Goal: Information Seeking & Learning: Find specific page/section

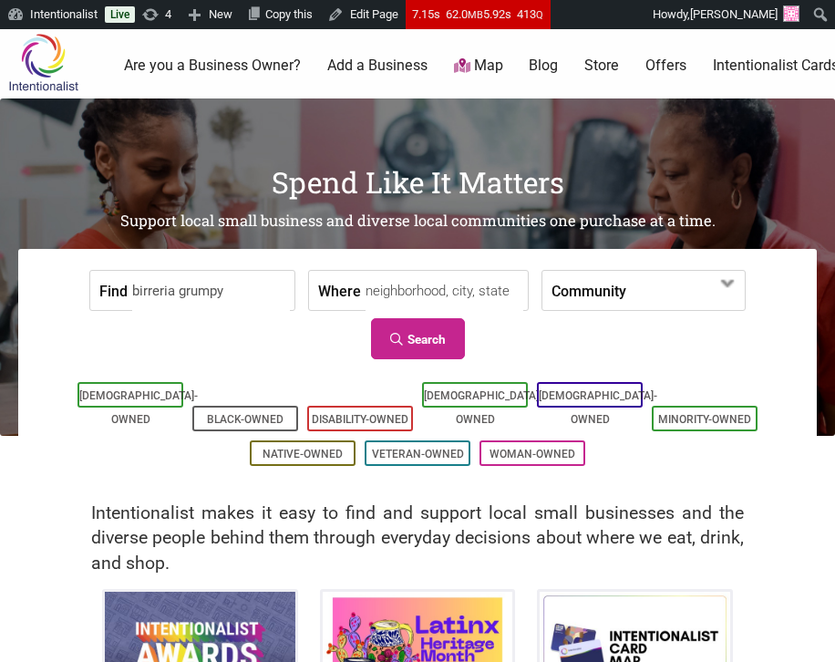
scroll to position [4, 0]
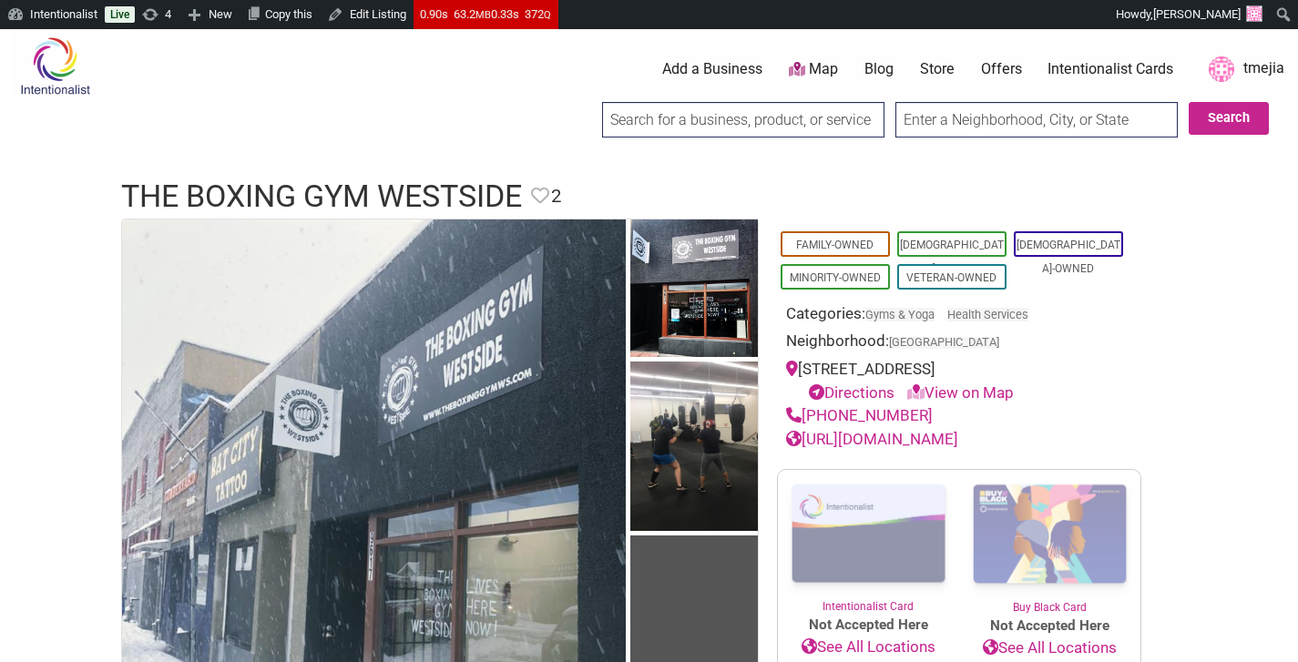
click at [935, 437] on link "http://www.theboxinggymws.com/" at bounding box center [872, 439] width 172 height 18
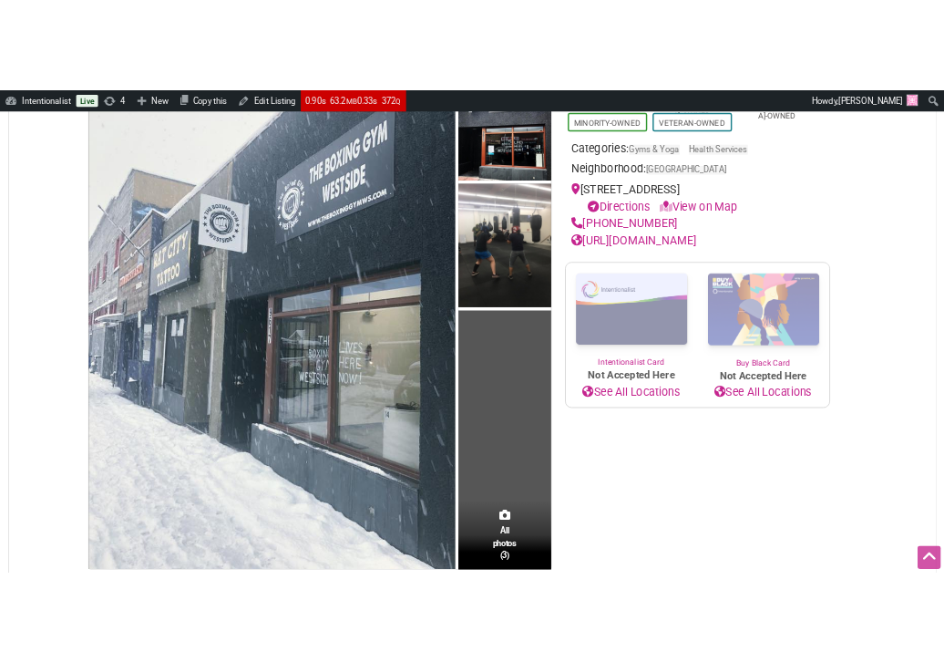
scroll to position [79, 0]
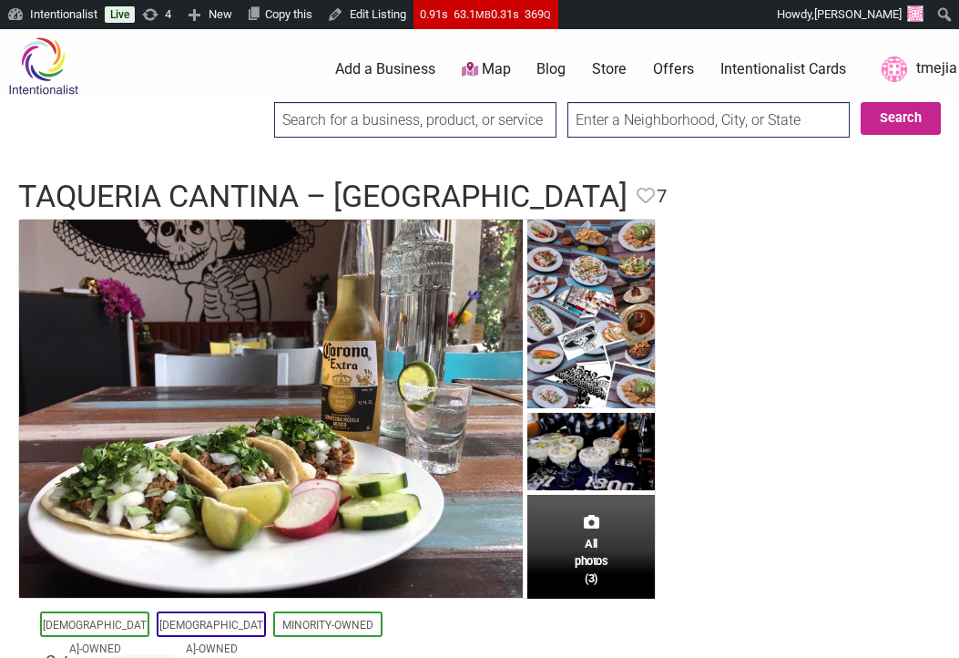
click at [463, 127] on input "search" at bounding box center [415, 120] width 282 height 36
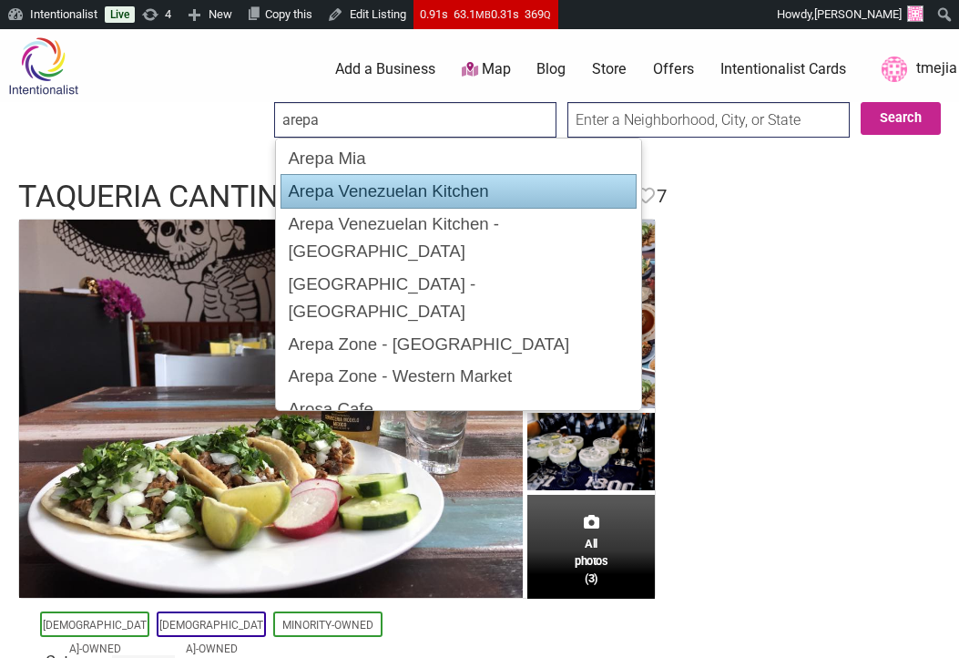
click at [484, 204] on div "Arepa Venezuelan Kitchen" at bounding box center [459, 191] width 356 height 35
type input "Arepa Venezuelan Kitchen"
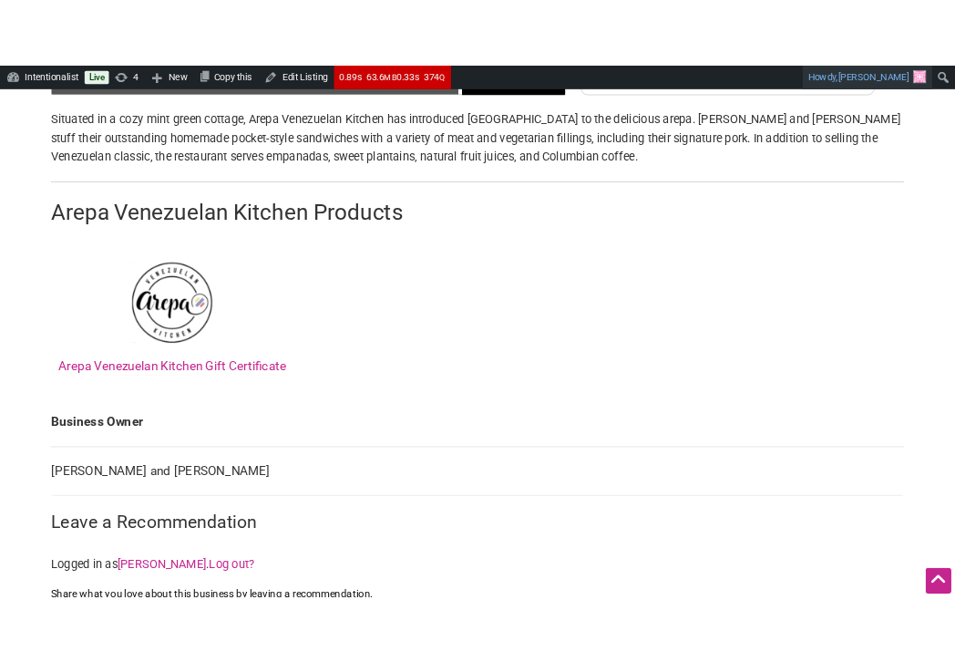
scroll to position [918, 0]
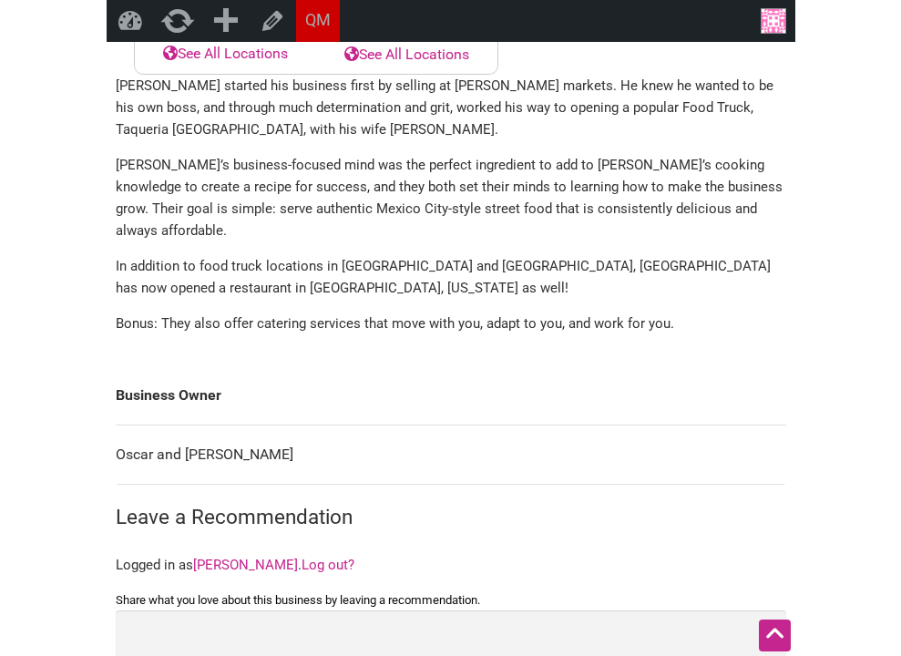
scroll to position [999, 0]
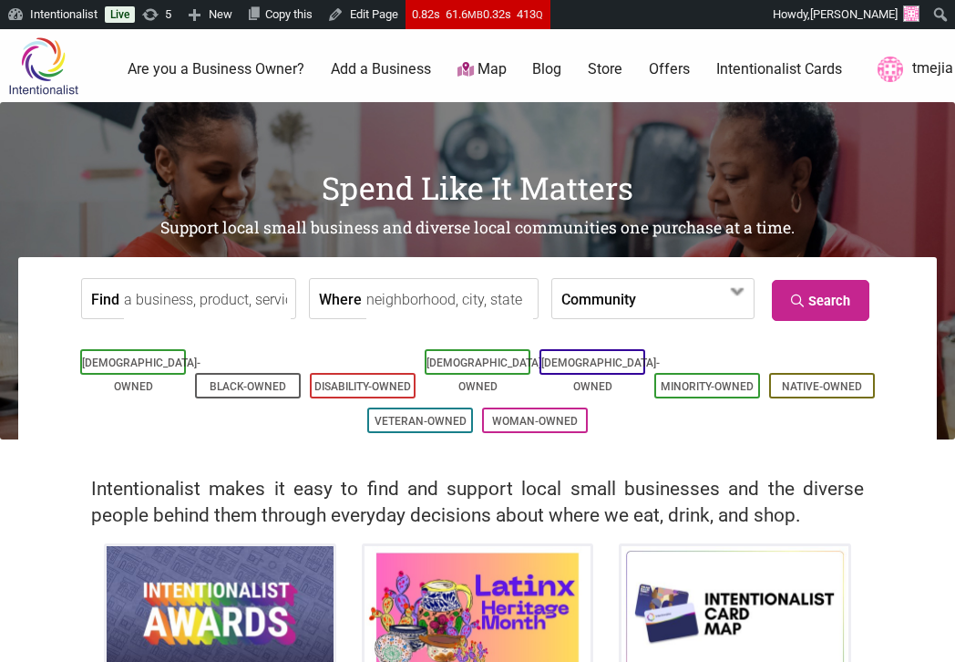
click at [273, 312] on input "Find" at bounding box center [207, 299] width 167 height 41
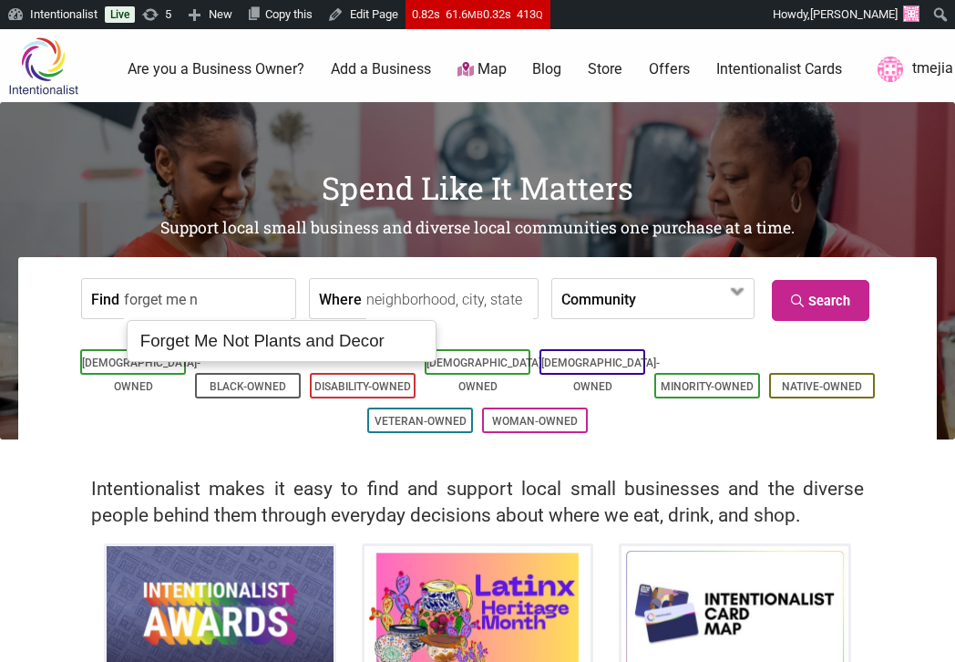
type input "Forget Me Not Plants and Decor"
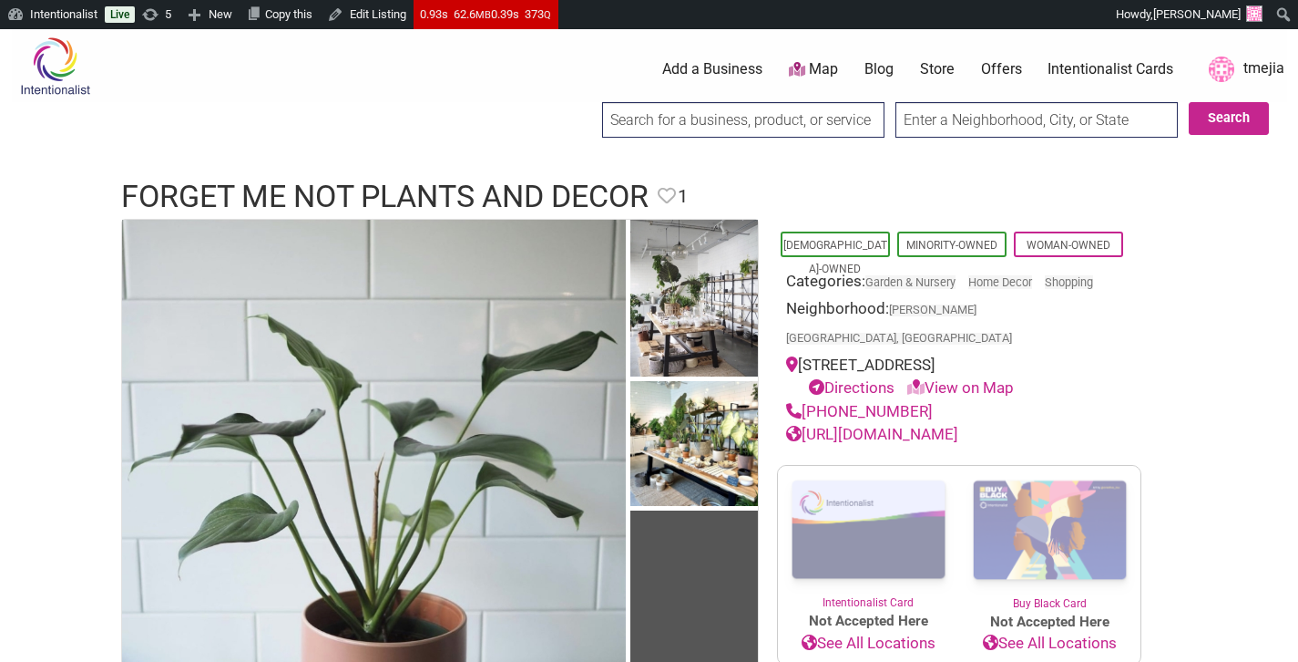
click at [640, 128] on input "search" at bounding box center [743, 120] width 282 height 36
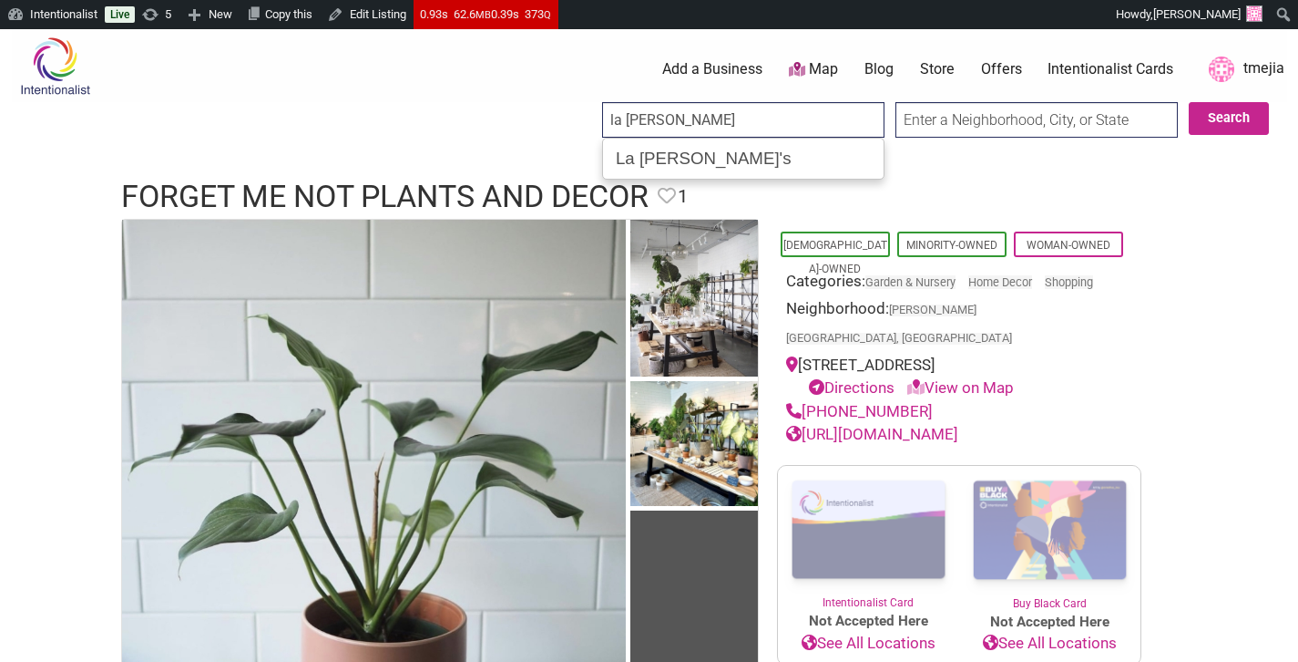
type input "La [PERSON_NAME]'s"
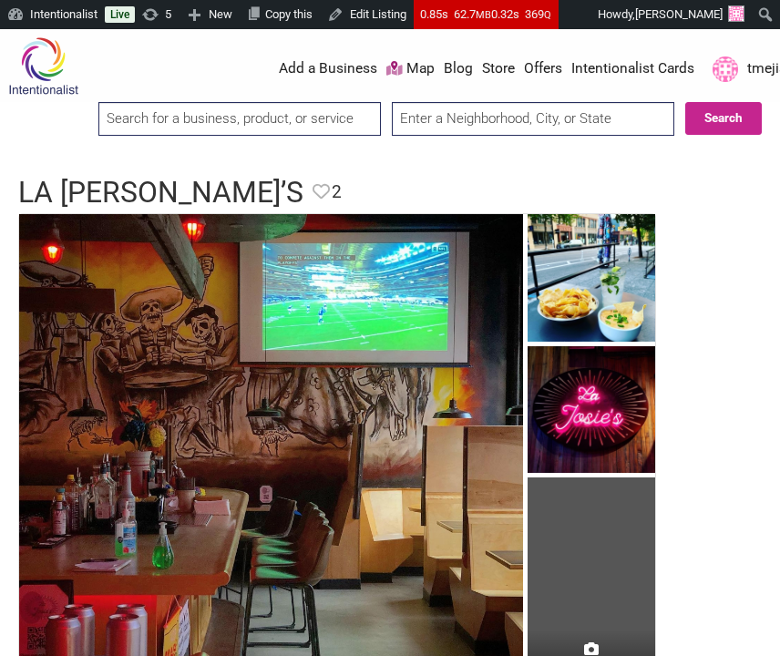
click at [323, 127] on input "search" at bounding box center [239, 119] width 282 height 34
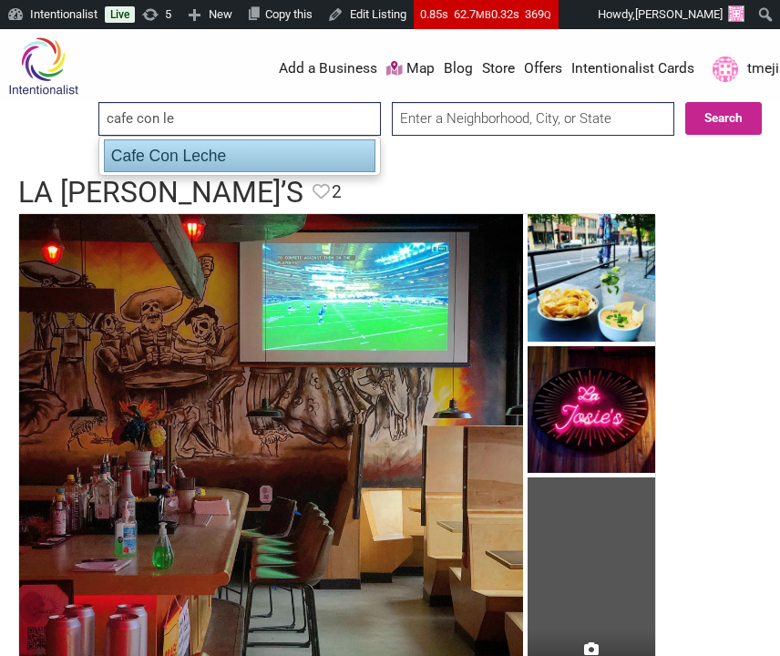
click at [317, 155] on div "Cafe Con Leche" at bounding box center [240, 155] width 272 height 33
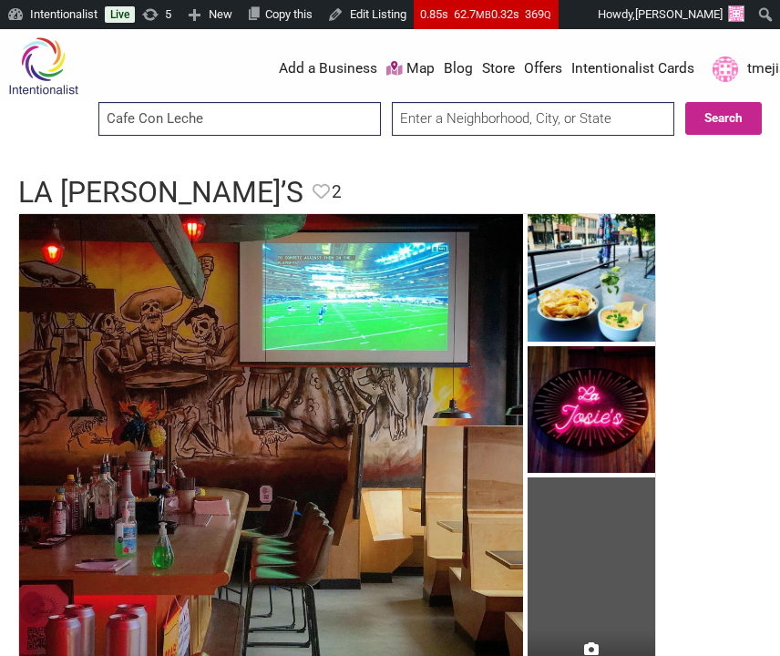
type input "Cafe Con Leche"
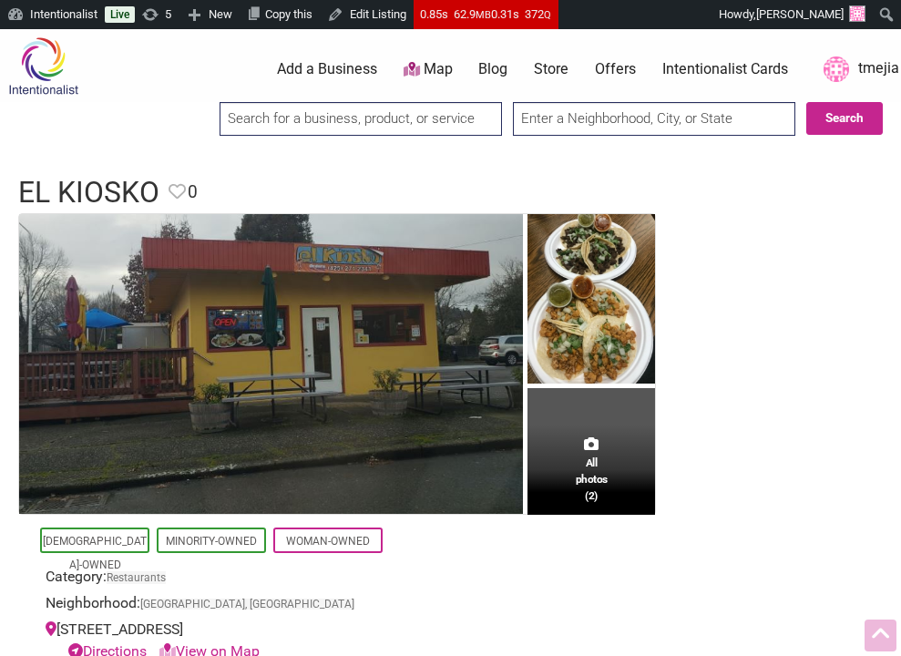
scroll to position [616, 0]
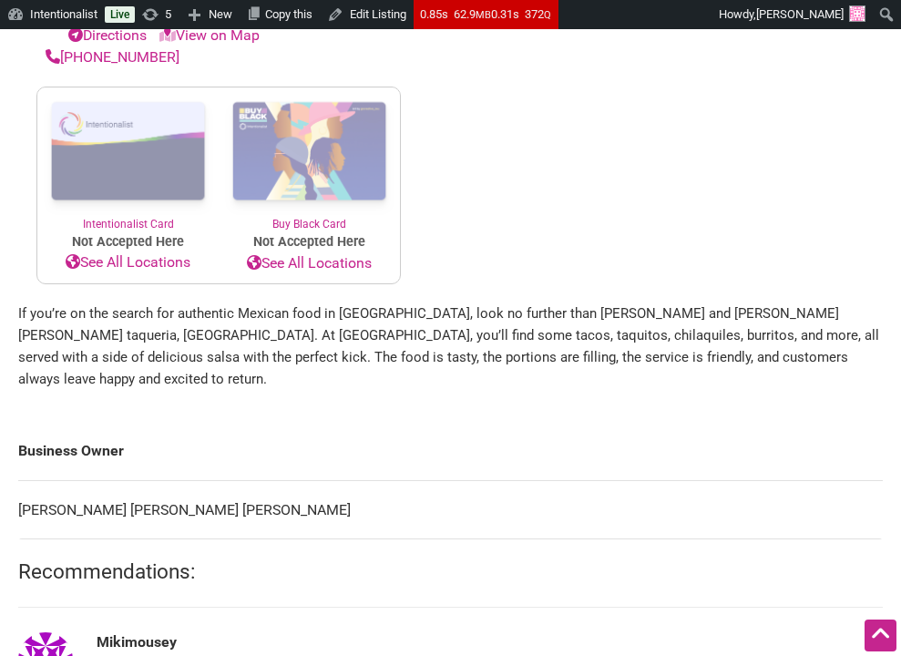
drag, startPoint x: 211, startPoint y: 529, endPoint x: 19, endPoint y: 538, distance: 192.4
click at [19, 538] on td "Cesar Mata Gomez, Yvette Guadalupe Soltero Pelayo" at bounding box center [450, 509] width 865 height 59
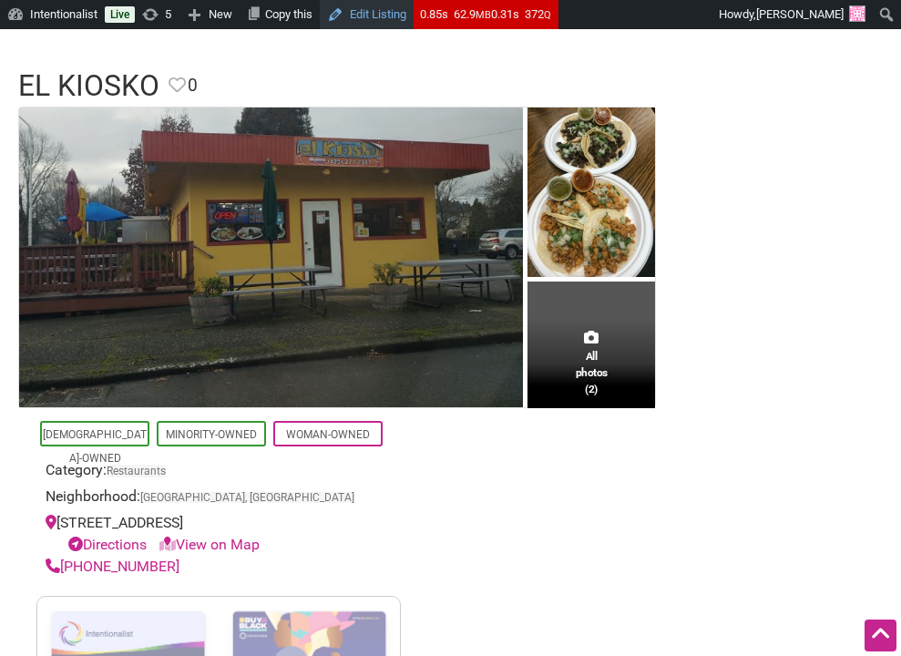
scroll to position [107, 0]
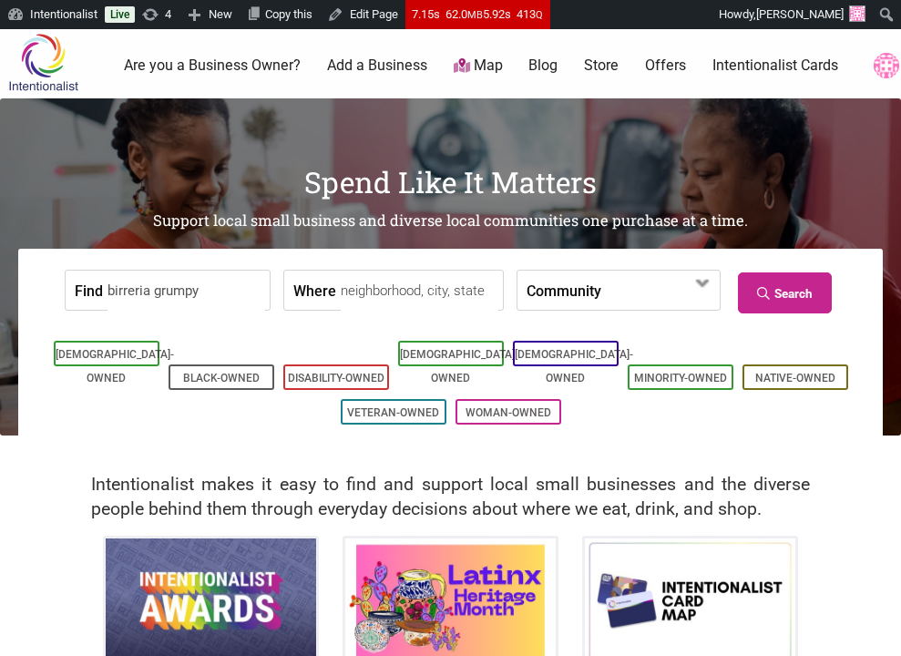
scroll to position [4, 0]
type input "birreria grumpya"
type input "Divalani Style"
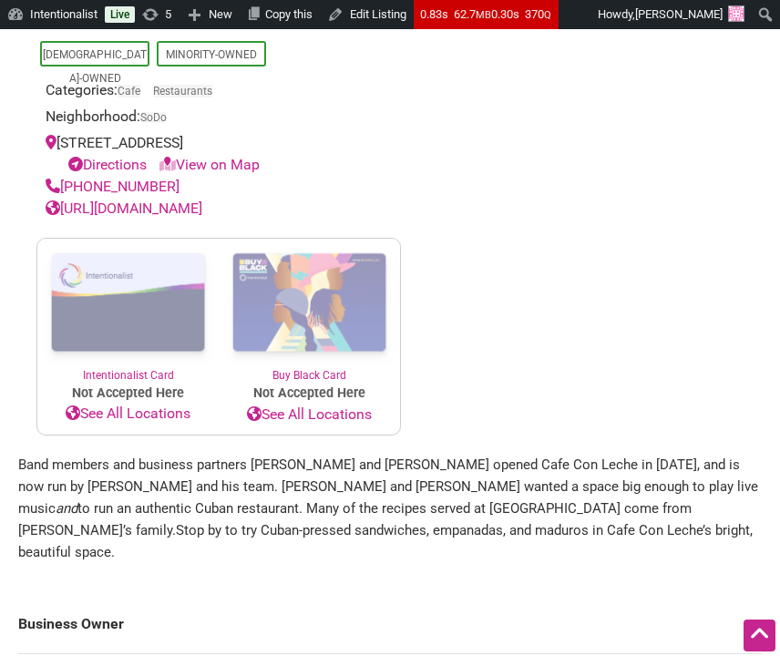
scroll to position [405, 0]
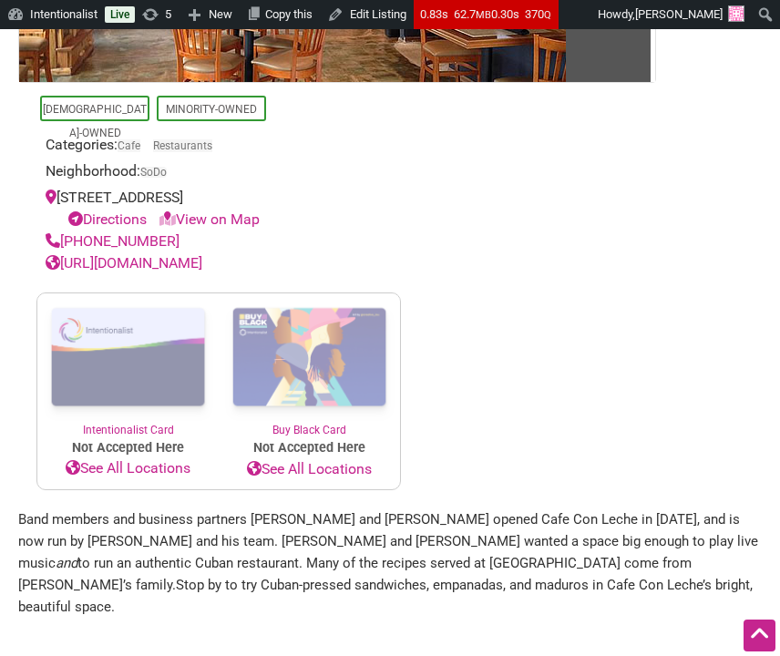
click at [202, 266] on link "http://www.cafeconlecheseattle.com/" at bounding box center [124, 262] width 157 height 17
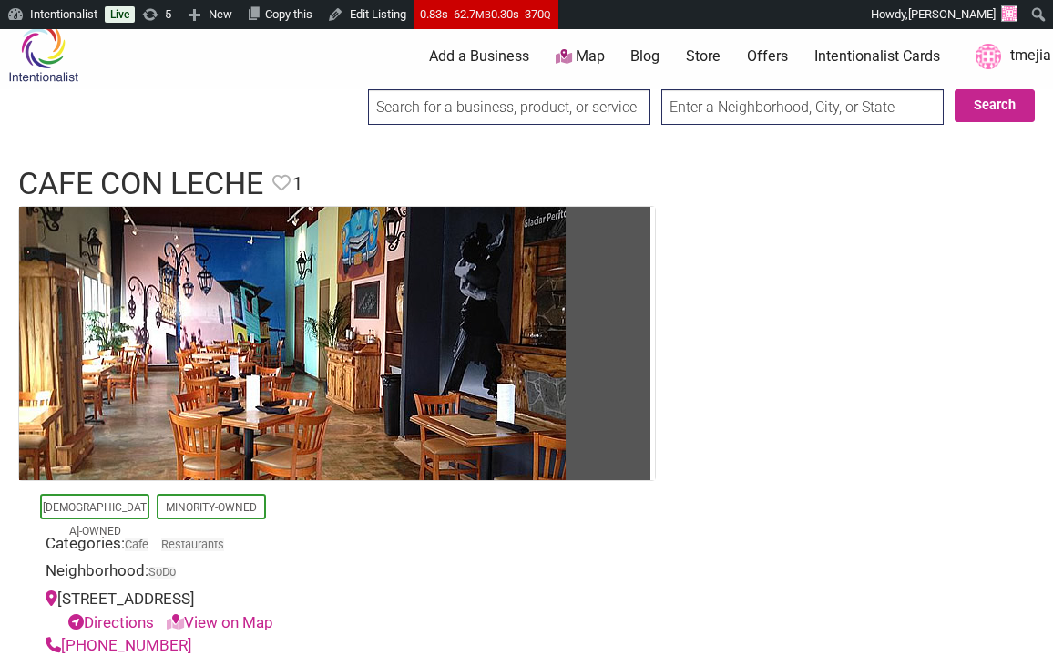
scroll to position [0, 0]
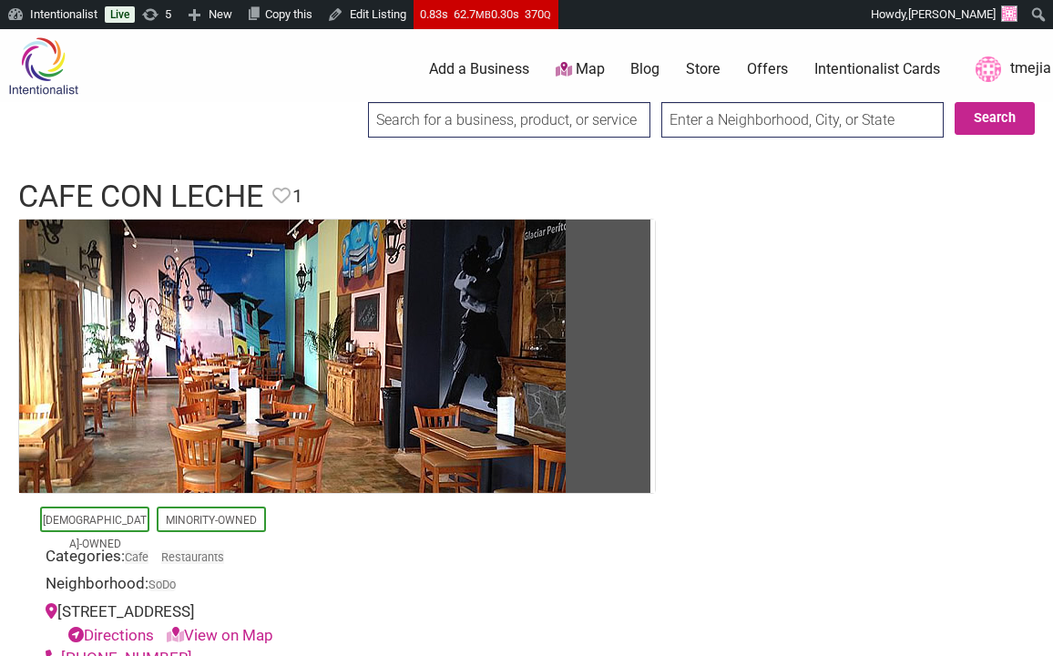
click at [603, 134] on input "search" at bounding box center [509, 120] width 282 height 36
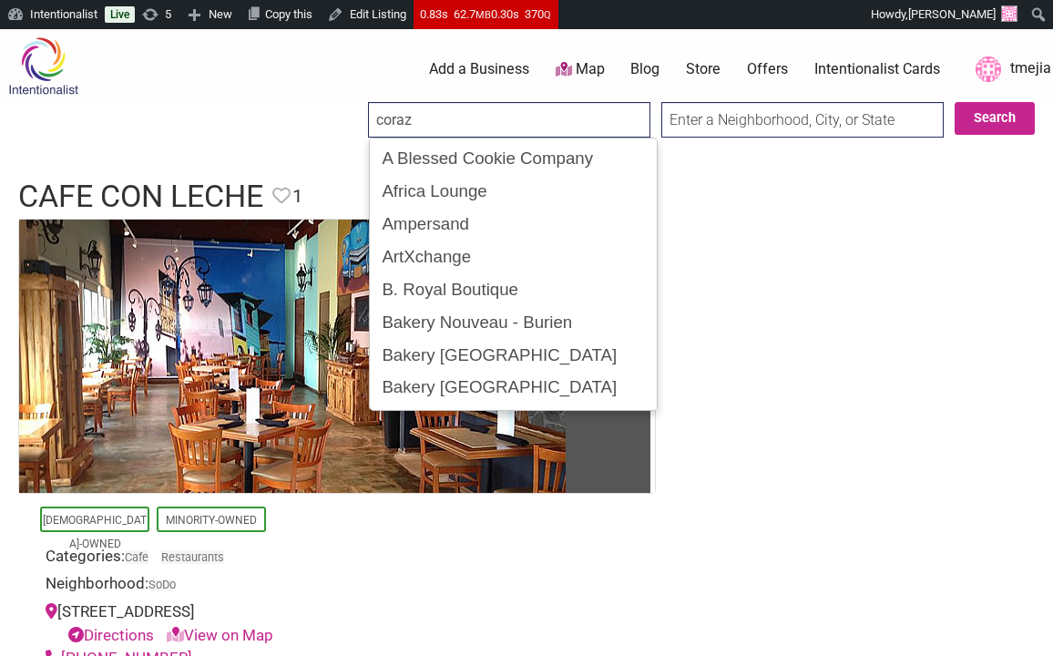
type input "corazo"
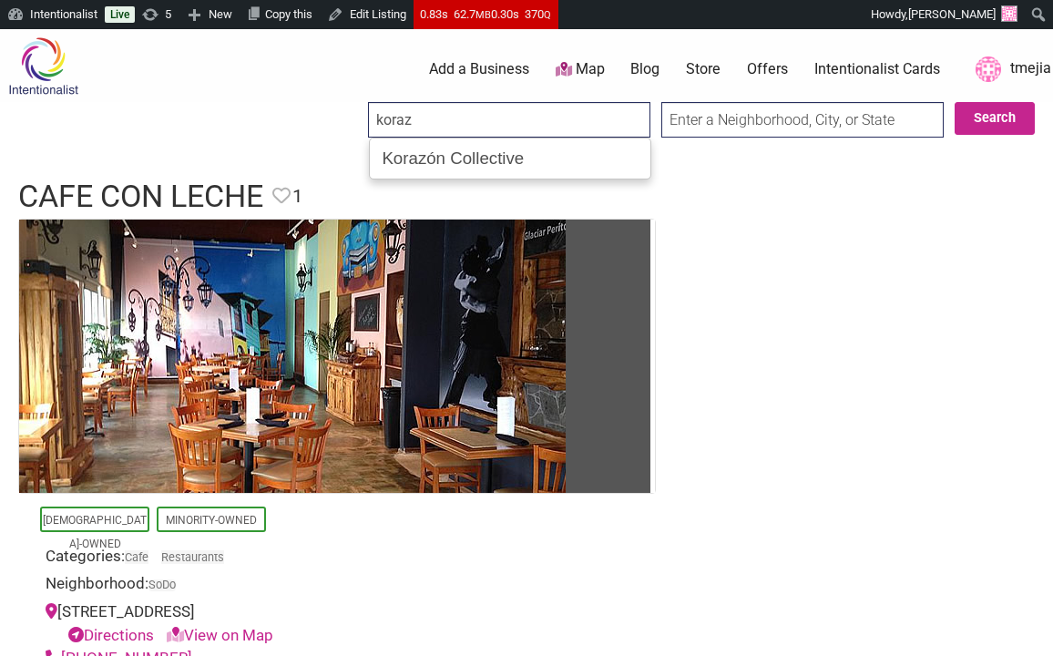
type input "Korazón Collective"
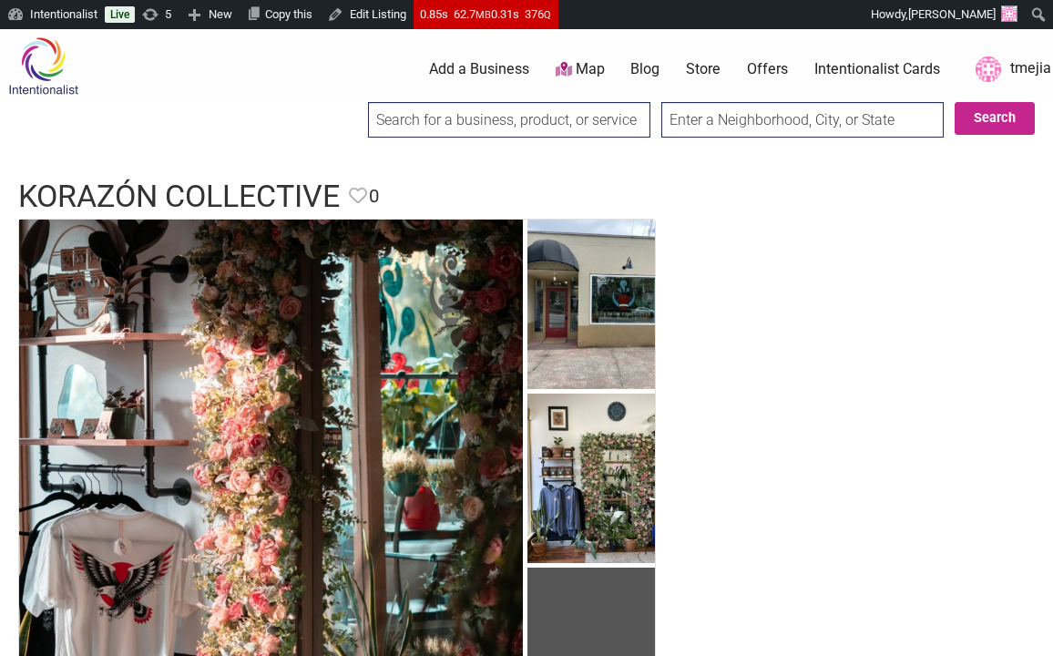
click at [522, 93] on div "0 Add a Business Map Blog Store Offers Intentionalist Cards Buy Black Card Inte…" at bounding box center [608, 69] width 911 height 73
click at [513, 114] on input "search" at bounding box center [509, 120] width 282 height 36
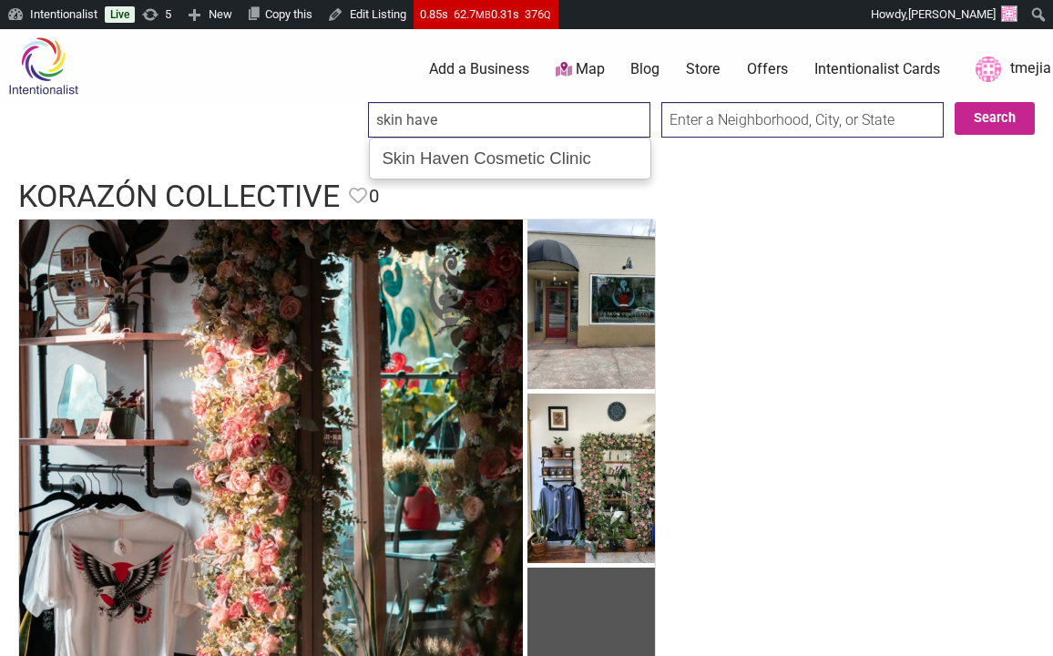
type input "Skin Haven Cosmetic Clinic"
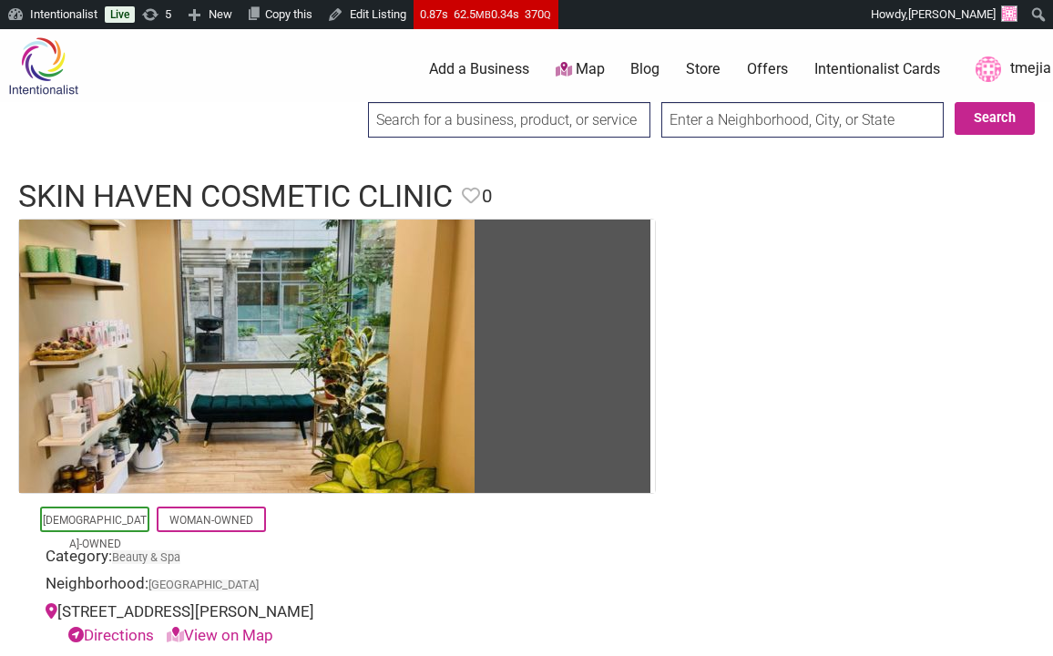
click at [560, 133] on input "search" at bounding box center [509, 120] width 282 height 36
type input "baila ba"
type input "baila"
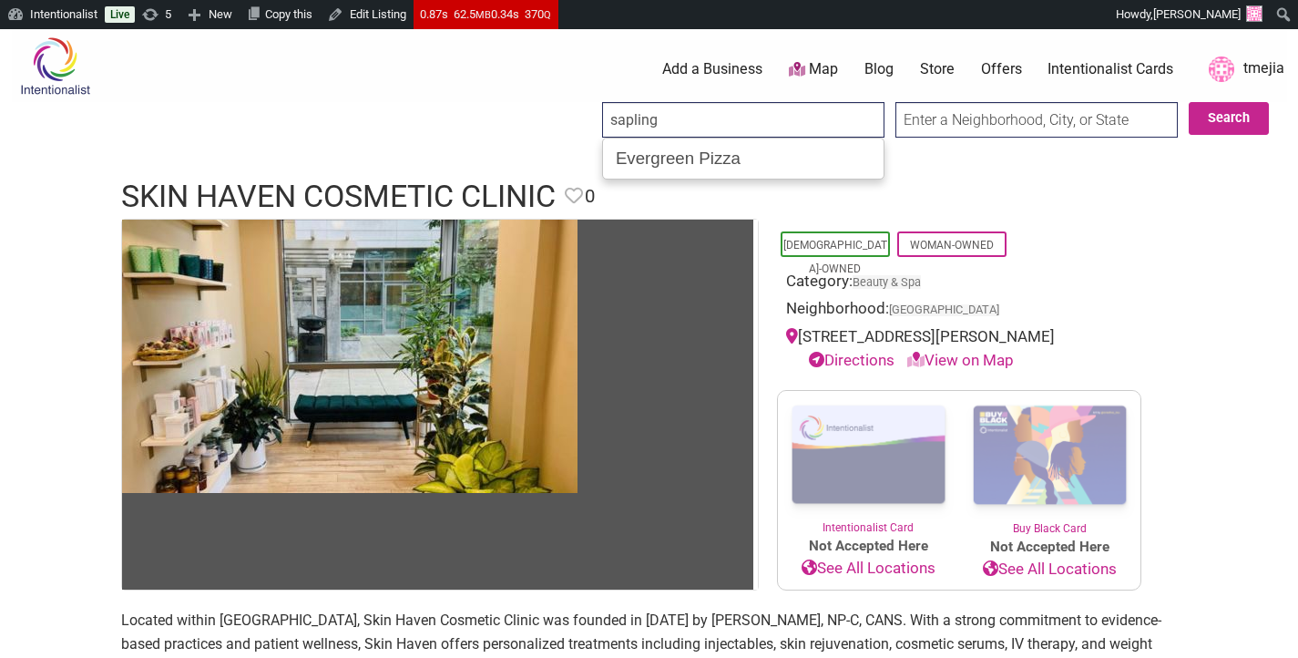
type input "Evergreen Pizza"
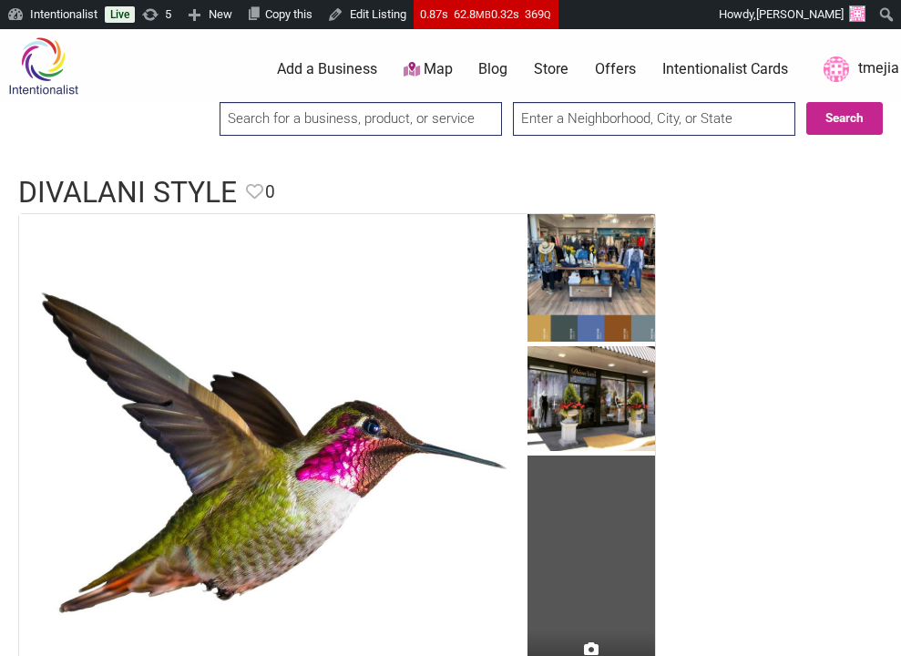
click at [318, 115] on input "search" at bounding box center [361, 119] width 282 height 34
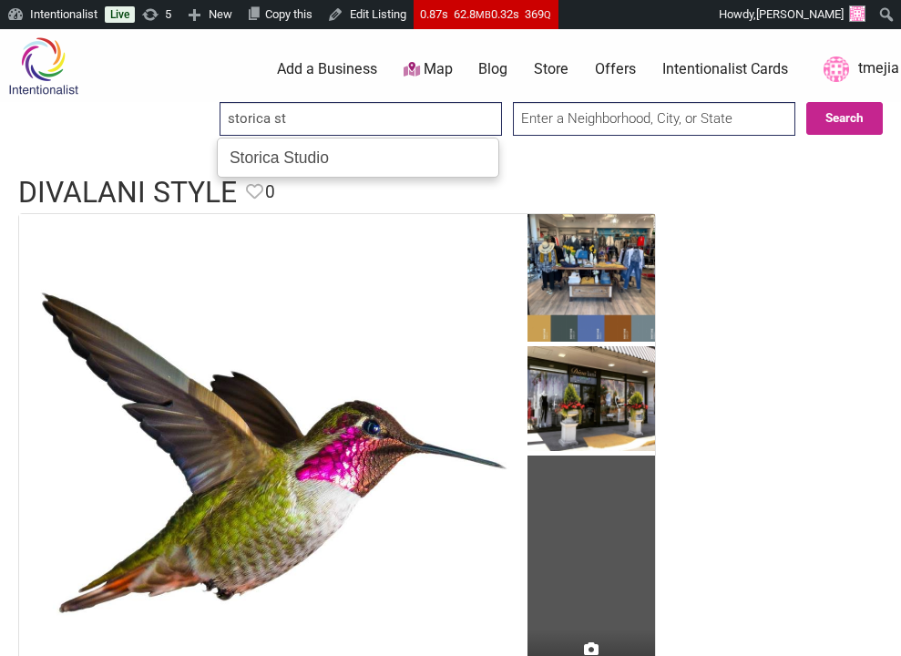
type input "Storica Studio"
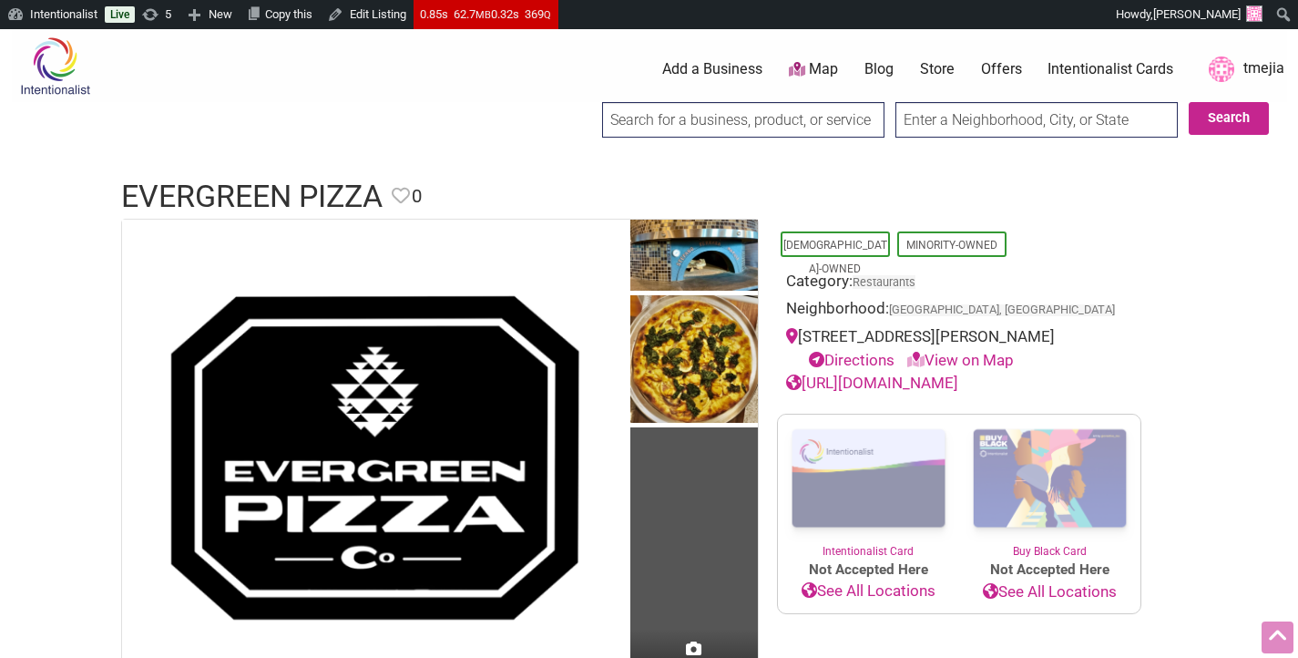
scroll to position [604, 0]
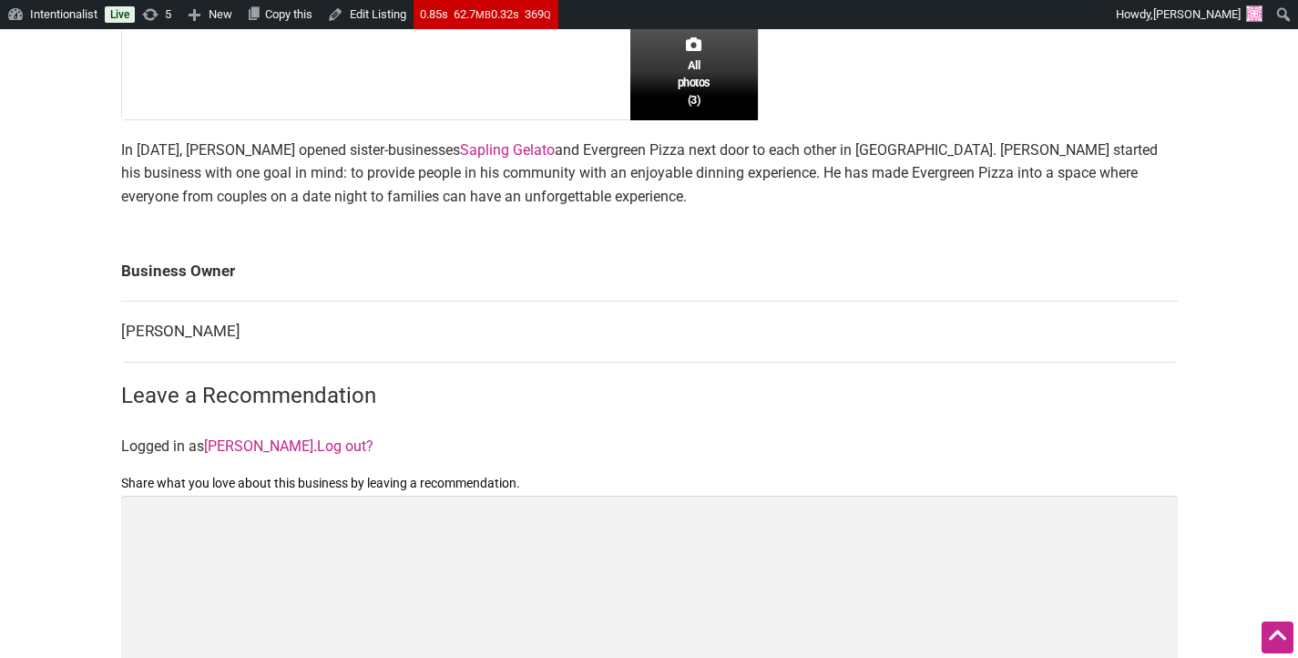
click at [509, 151] on link "Sapling Gelato" at bounding box center [507, 149] width 95 height 17
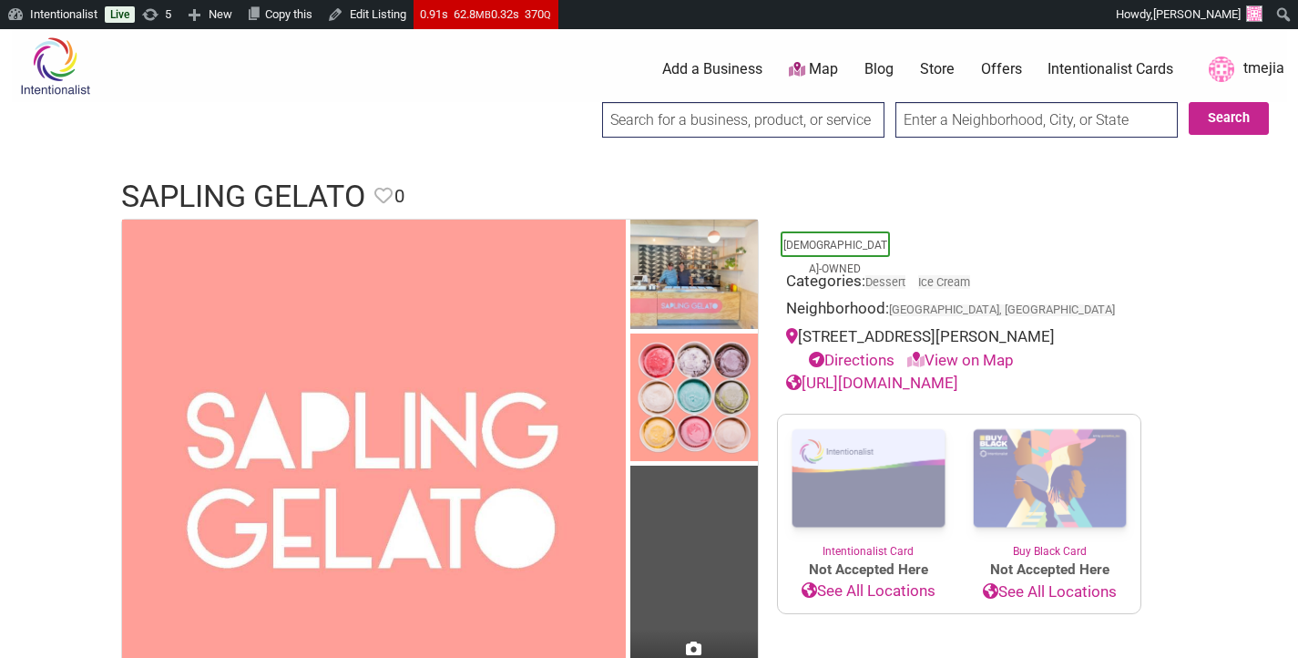
click at [656, 128] on input "search" at bounding box center [743, 120] width 282 height 36
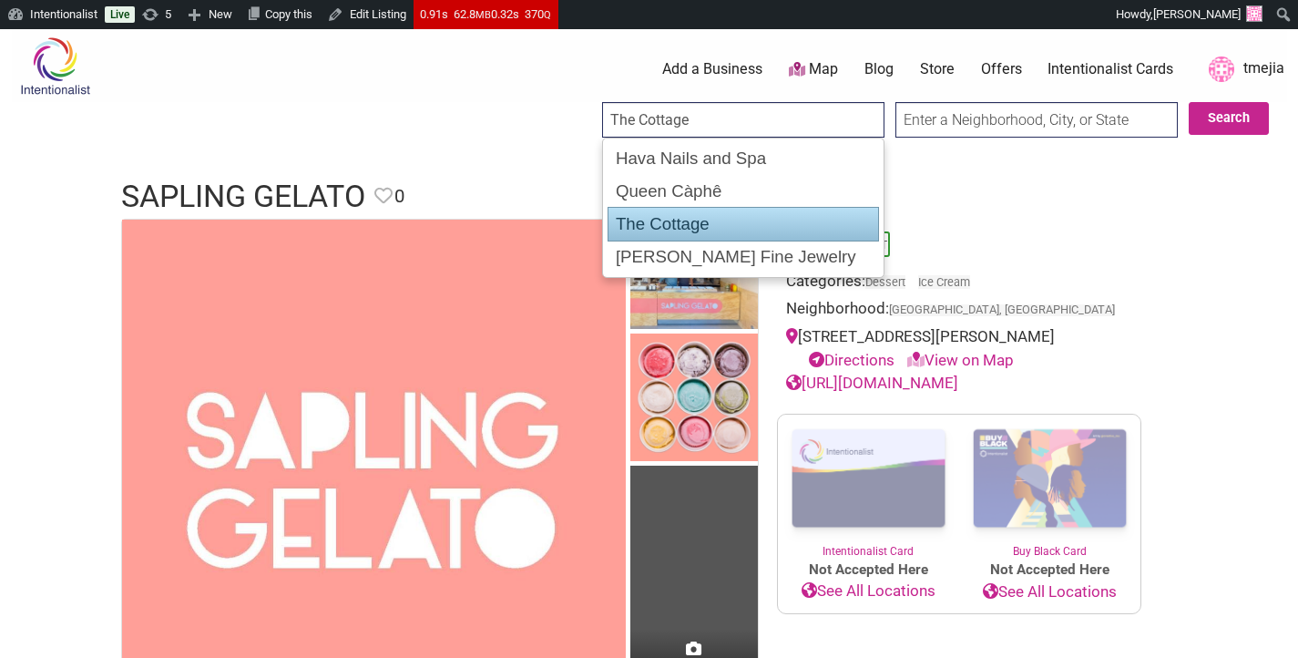
type input "[PERSON_NAME] Fine Jewelry"
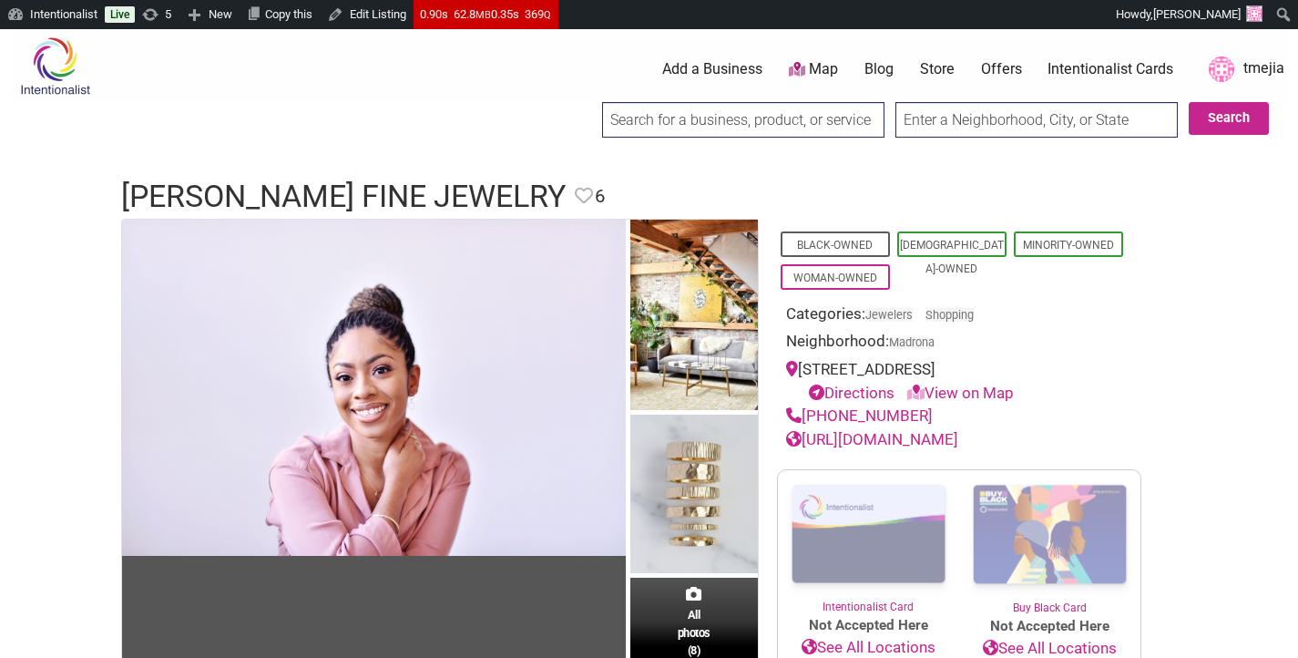
click at [626, 118] on input "search" at bounding box center [743, 120] width 282 height 36
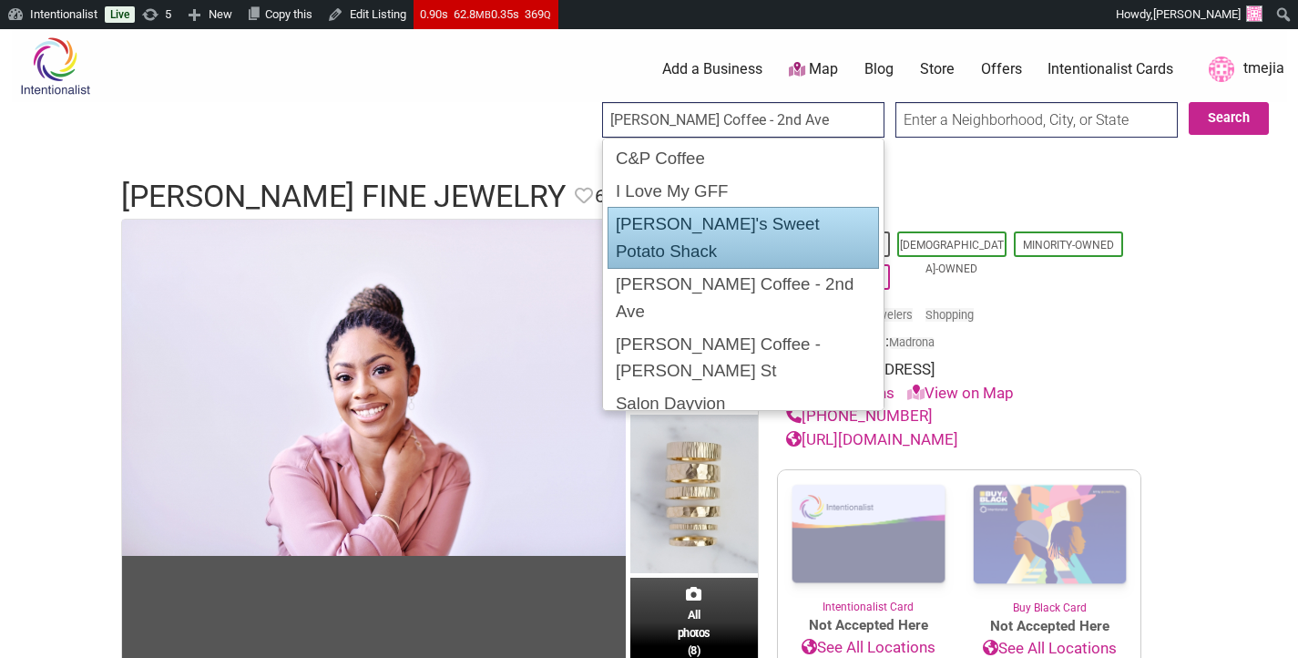
type input "Moore Coffee - Stewart St"
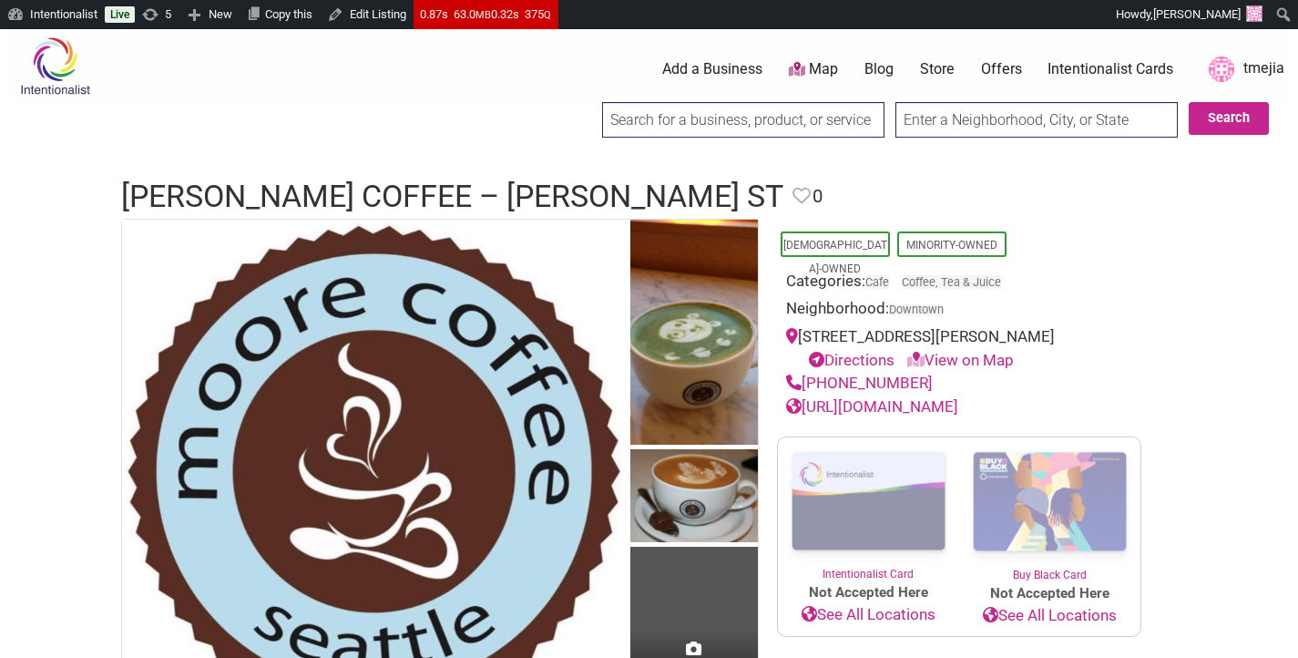
click at [662, 120] on input "search" at bounding box center [743, 120] width 282 height 36
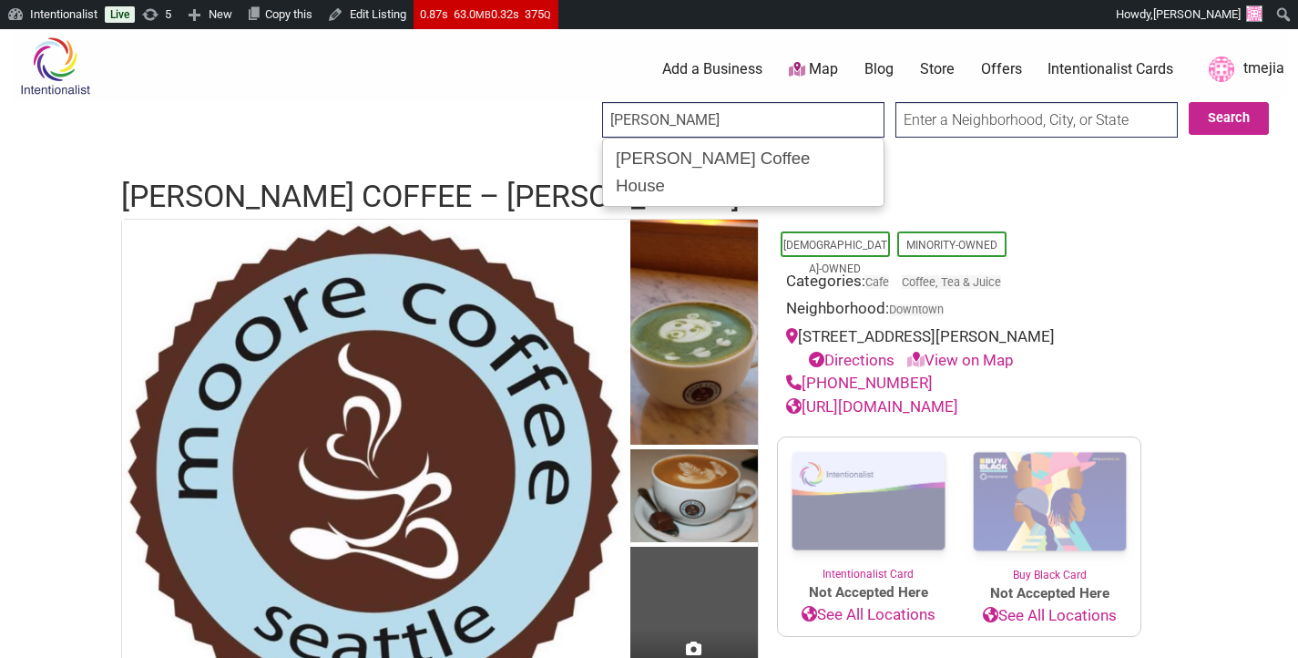
type input "Leon Coffee House"
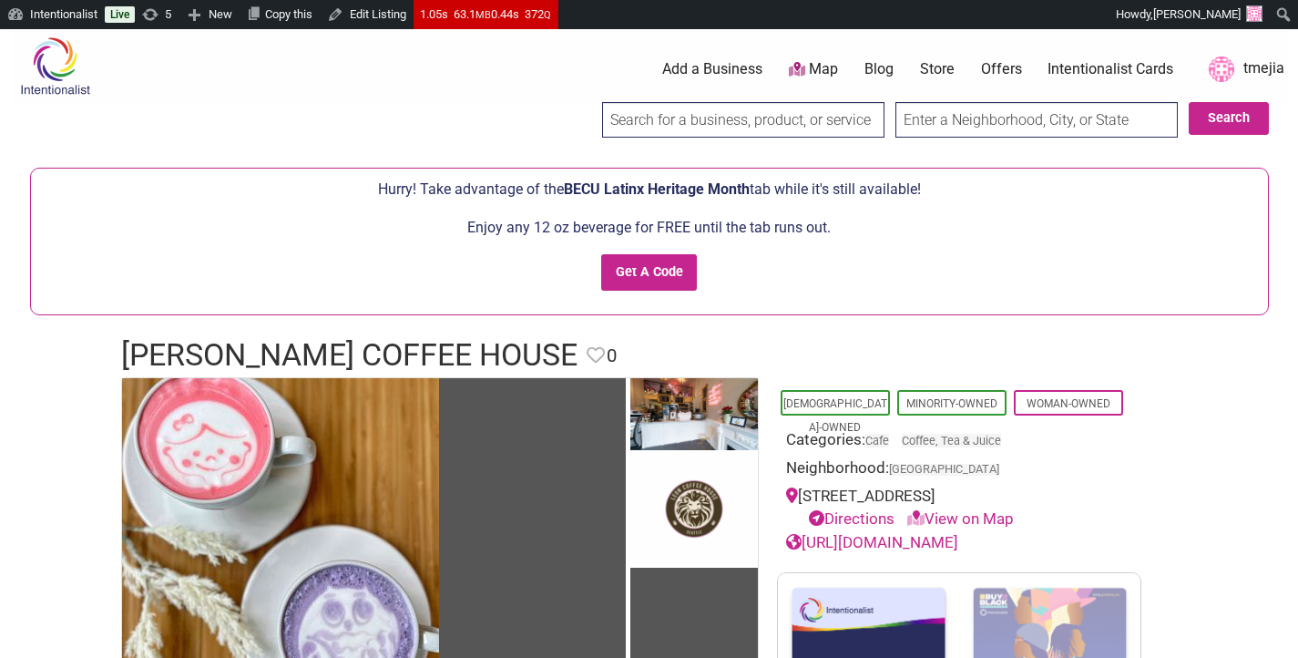
click at [709, 117] on input "search" at bounding box center [743, 120] width 282 height 36
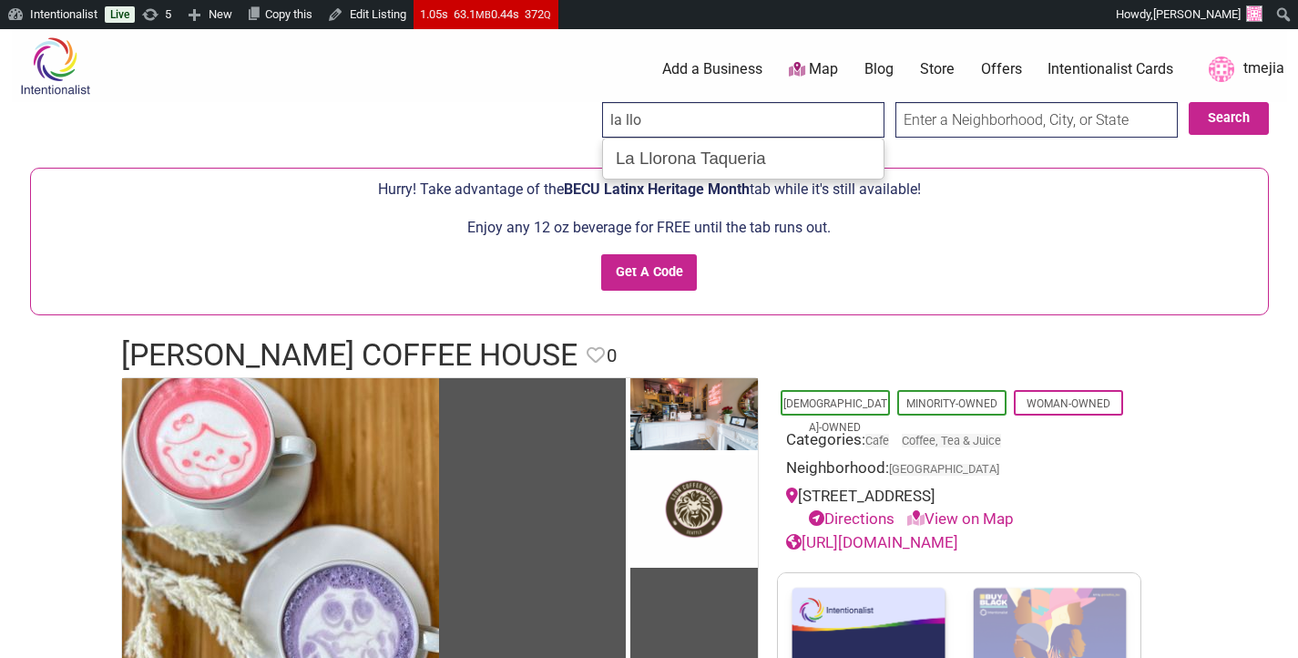
type input "La Llorona Taqueria"
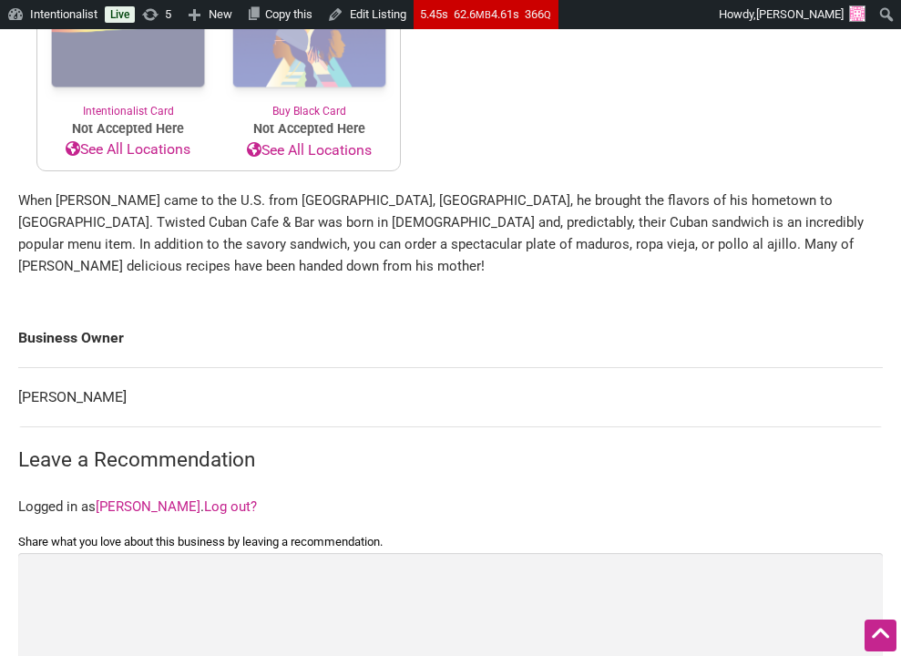
scroll to position [503, 0]
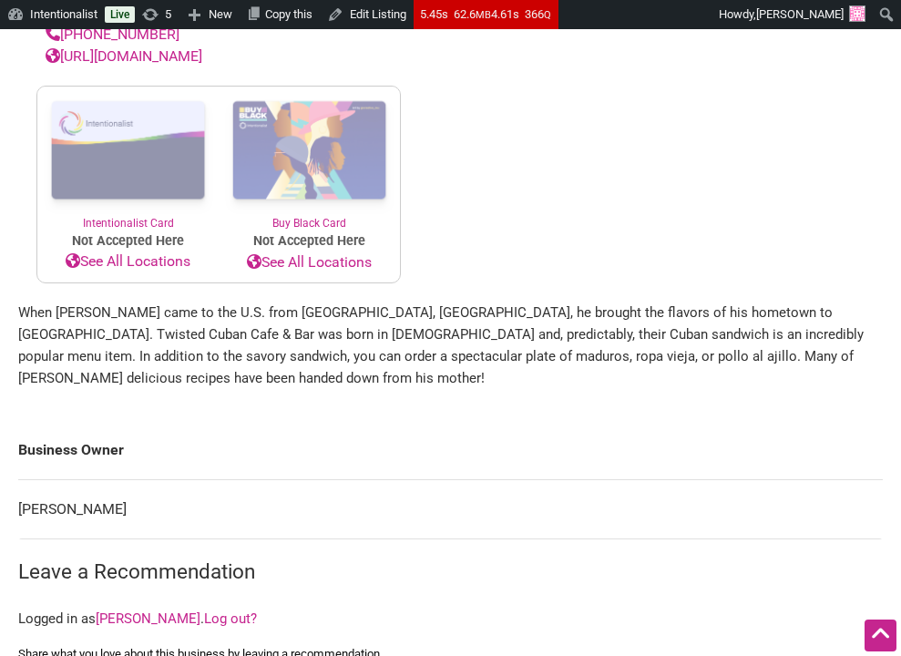
click at [202, 65] on link "http://www.twistedcubancafe.com/" at bounding box center [124, 55] width 157 height 17
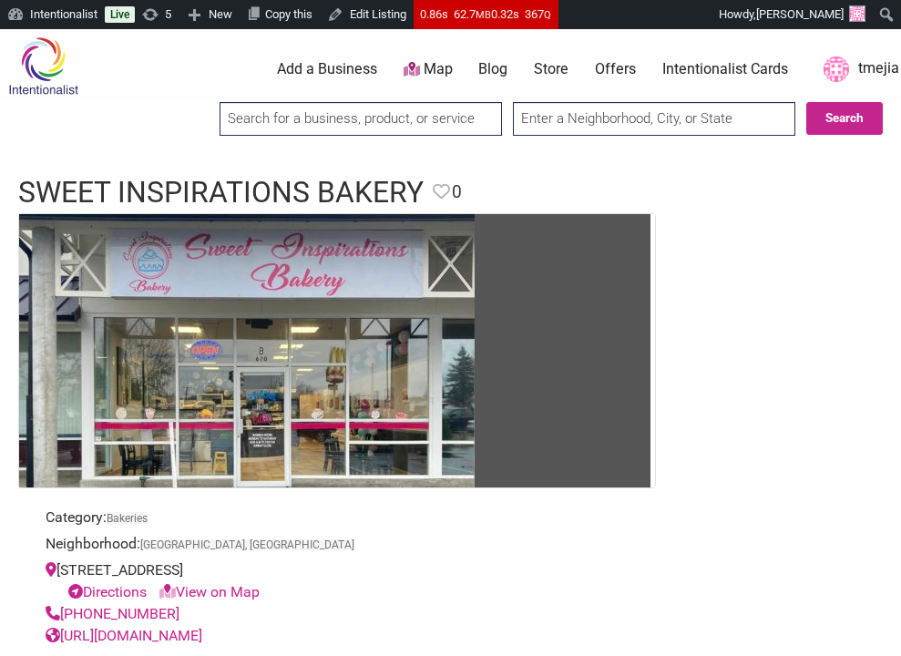
click at [402, 120] on input "search" at bounding box center [361, 119] width 282 height 34
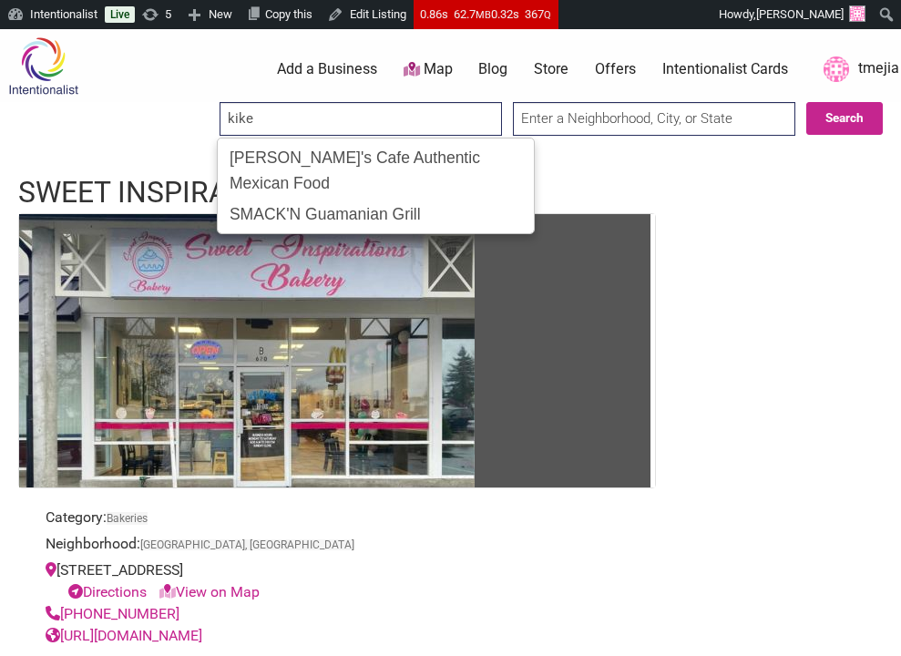
type input "Kikey's Cafe Authentic Mexican Food"
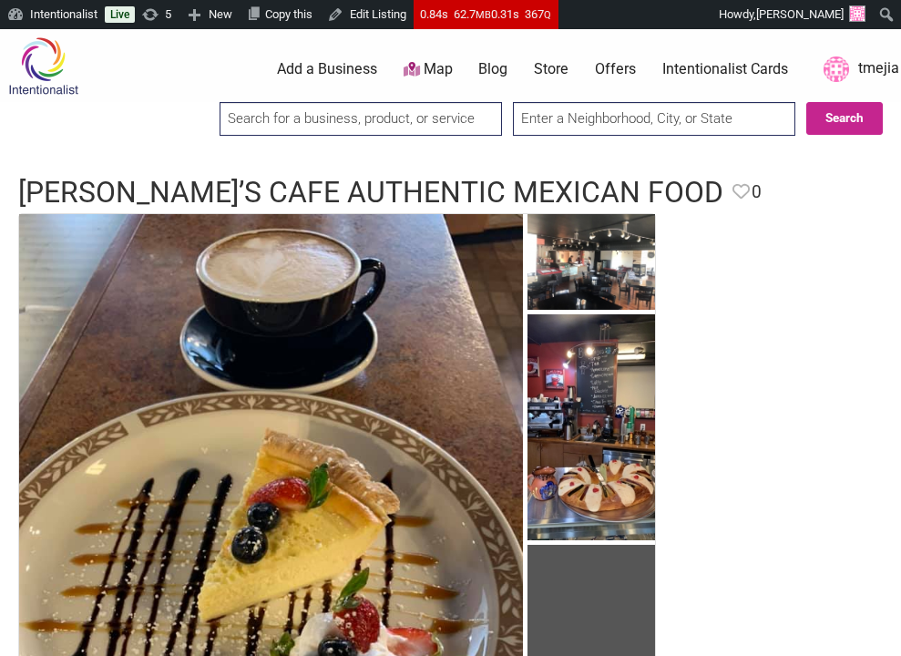
click at [369, 104] on input "search" at bounding box center [361, 119] width 282 height 34
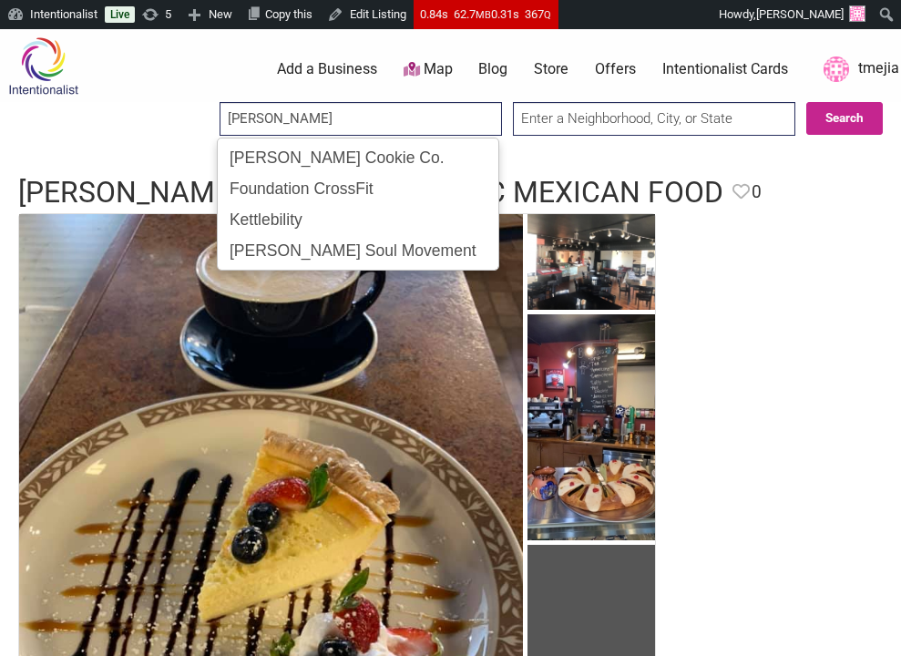
type input "[PERSON_NAME] Cookie Co."
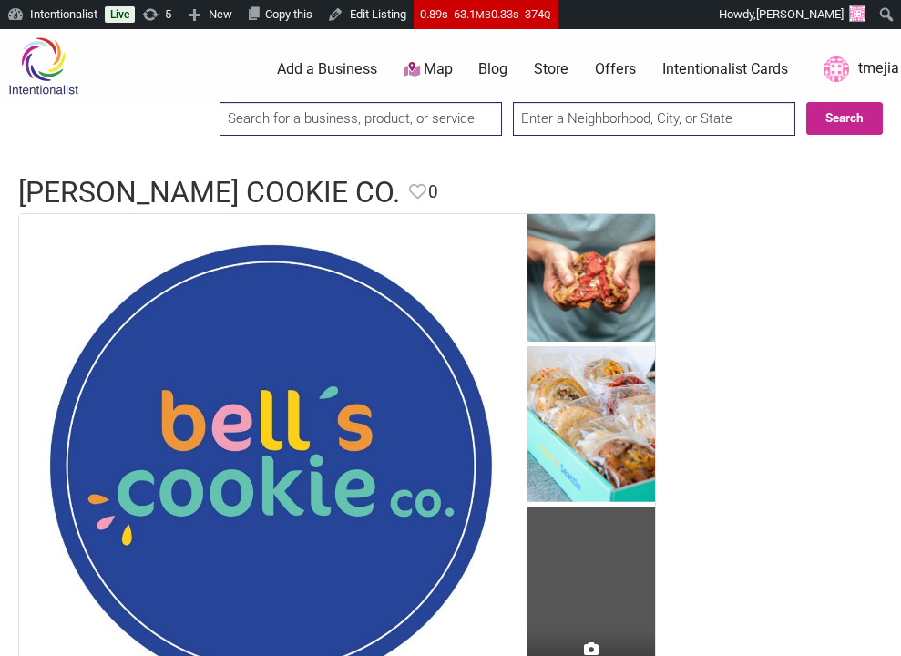
click at [294, 121] on input "search" at bounding box center [361, 119] width 282 height 34
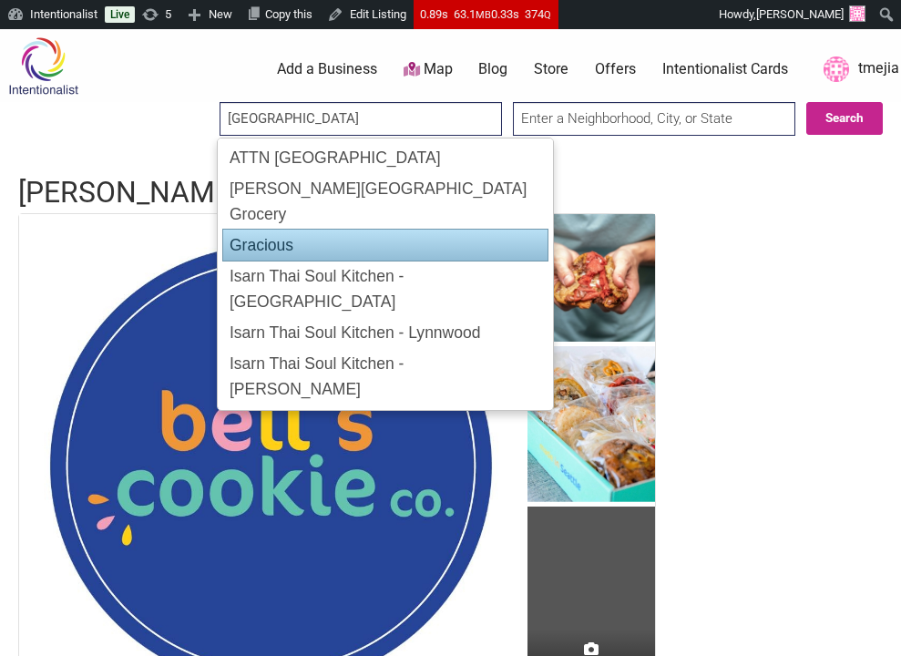
type input "[GEOGRAPHIC_DATA]"
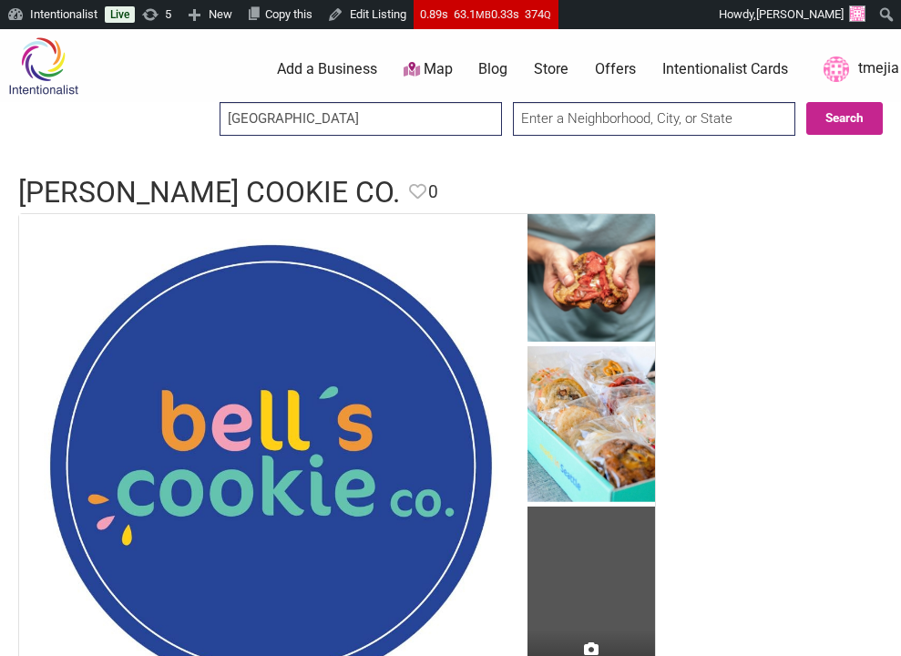
drag, startPoint x: 708, startPoint y: 263, endPoint x: 661, endPoint y: 329, distance: 80.9
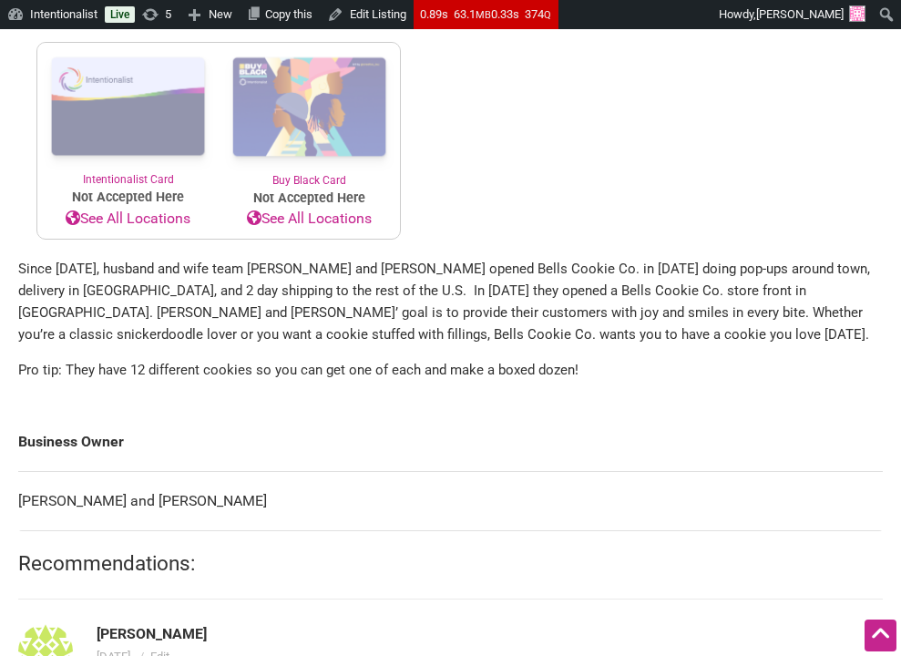
scroll to position [919, 0]
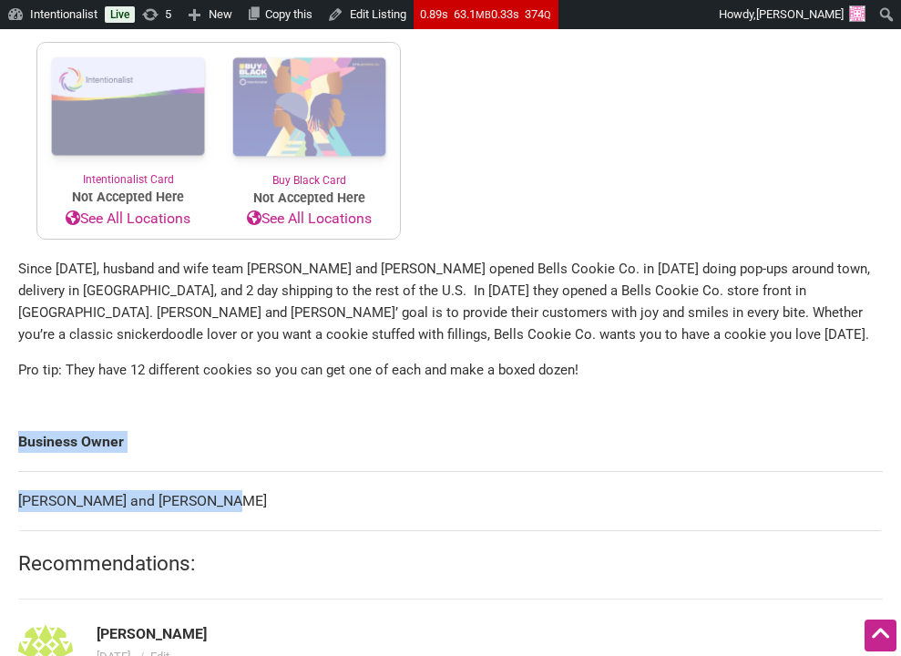
drag, startPoint x: 249, startPoint y: 555, endPoint x: 24, endPoint y: 549, distance: 225.2
click at [3, 554] on div "All photos (3) Family-Owned [DEMOGRAPHIC_DATA]-Owned Minority-Owned Woman-Owned…" at bounding box center [450, 371] width 901 height 2154
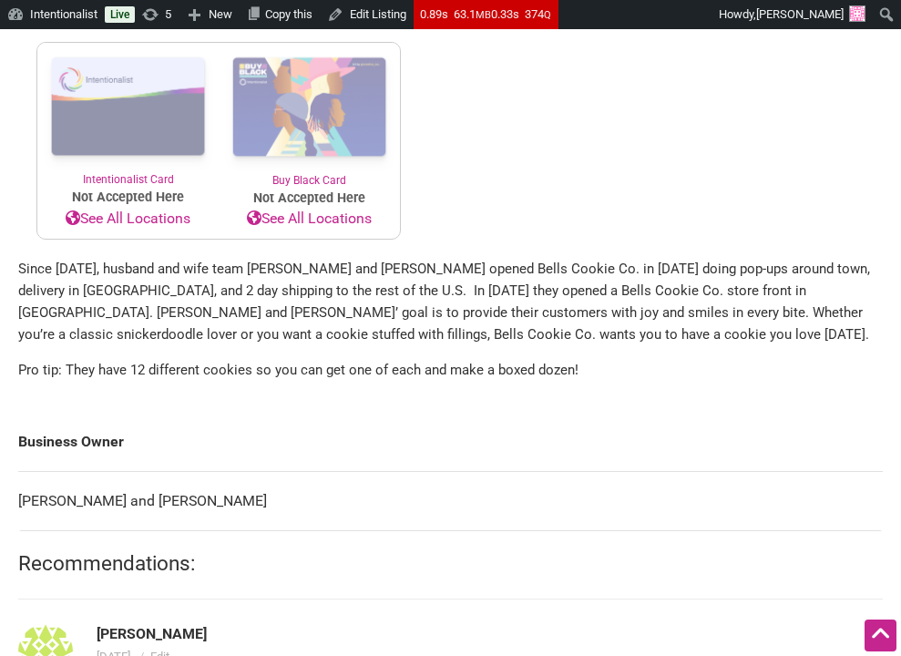
drag, startPoint x: 136, startPoint y: 557, endPoint x: 214, endPoint y: 561, distance: 78.5
click at [137, 531] on td "[PERSON_NAME] and [PERSON_NAME]" at bounding box center [450, 501] width 865 height 59
drag, startPoint x: 244, startPoint y: 552, endPoint x: 18, endPoint y: 561, distance: 226.2
click at [18, 531] on td "[PERSON_NAME] and [PERSON_NAME]" at bounding box center [450, 501] width 865 height 59
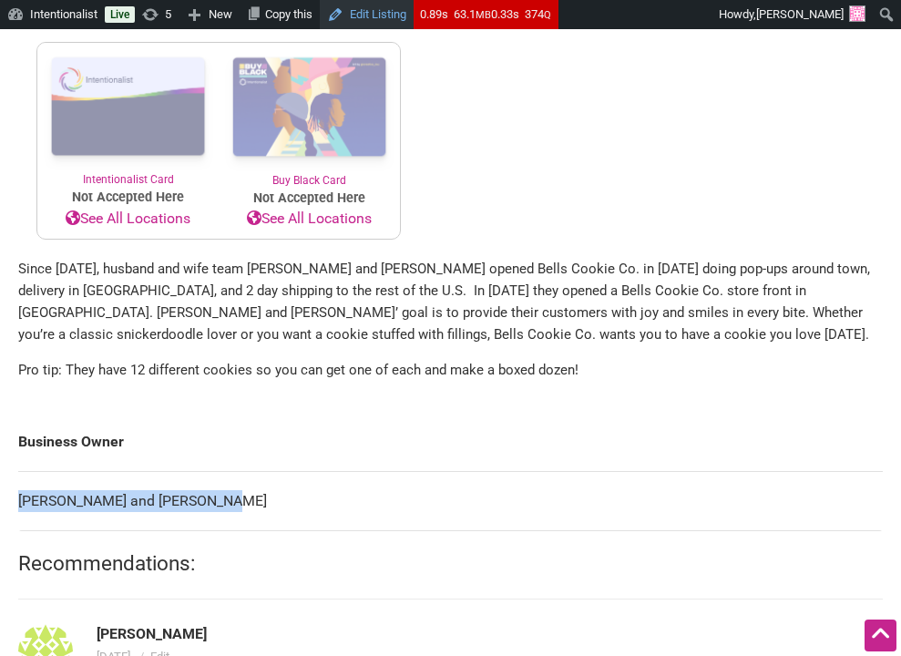
copy td "[PERSON_NAME] and [PERSON_NAME]"
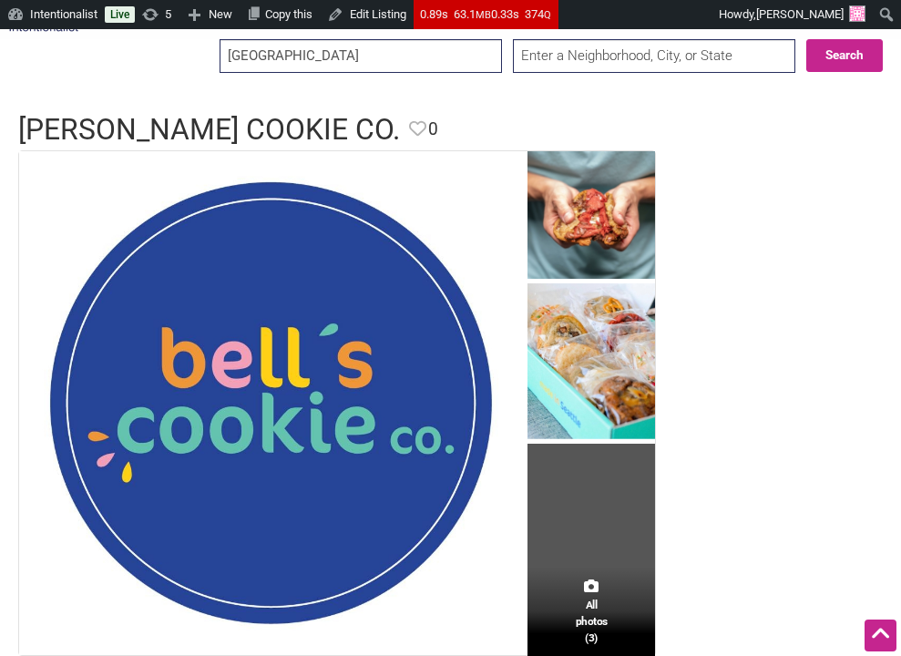
scroll to position [0, 0]
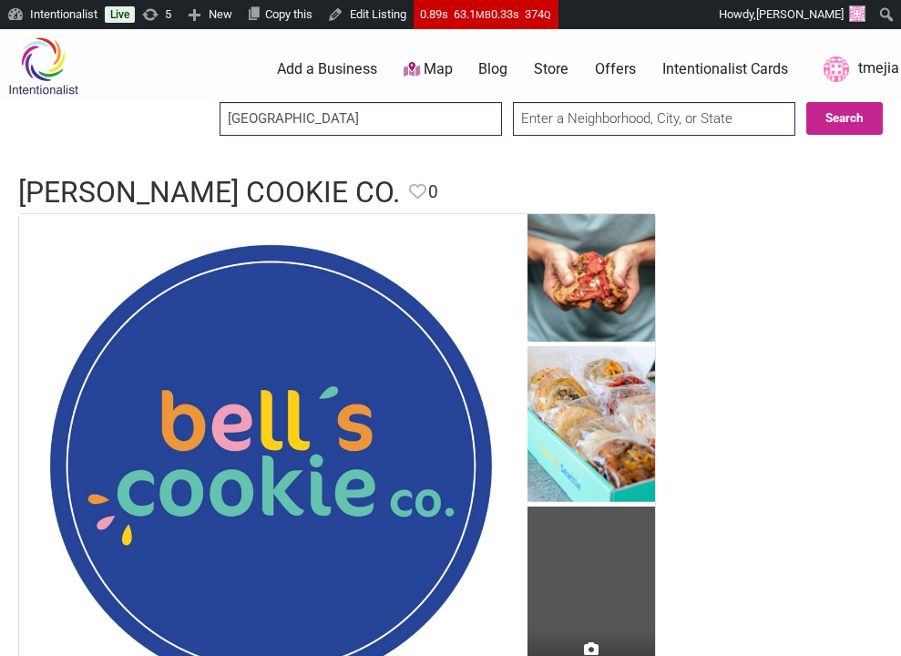
click at [399, 117] on input "ravenna" at bounding box center [361, 119] width 282 height 34
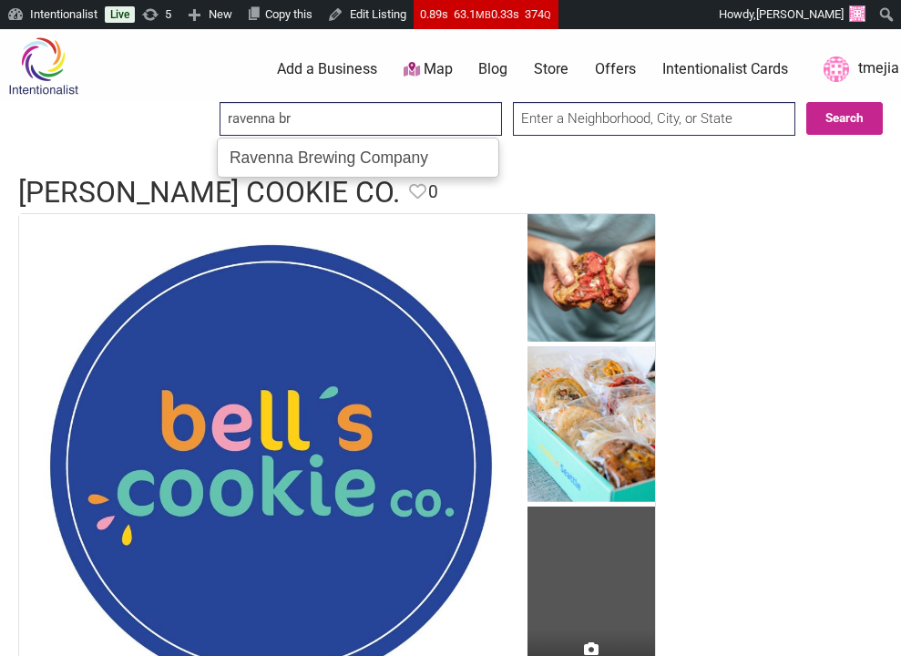
type input "Ravenna Brewing Company"
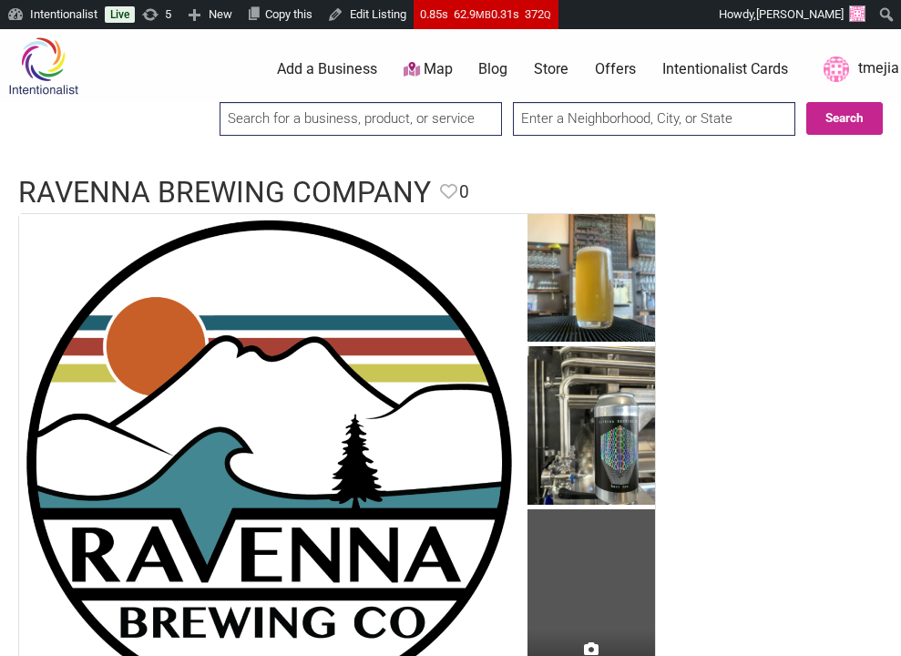
click at [278, 127] on input "search" at bounding box center [361, 119] width 282 height 34
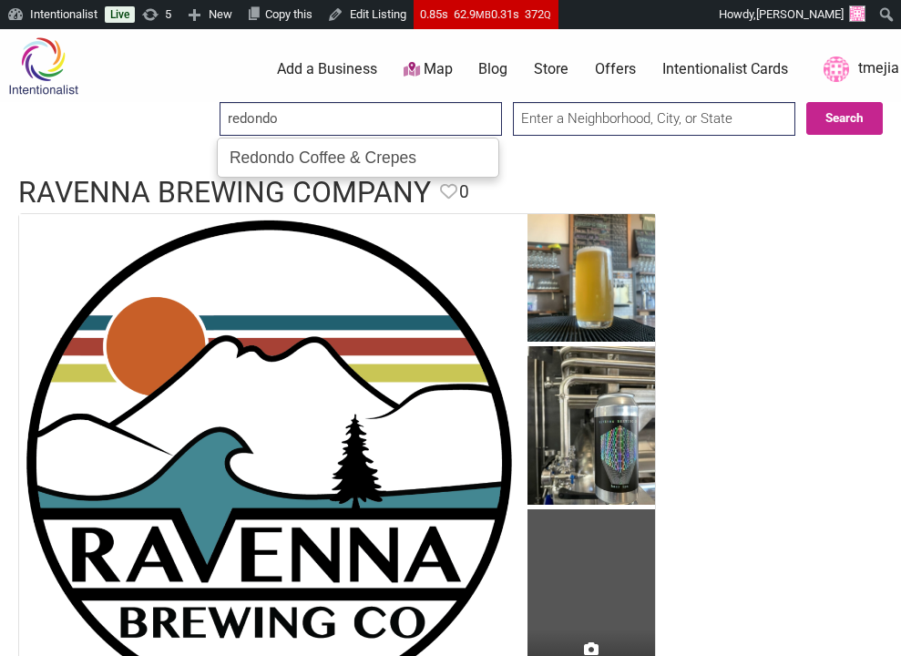
click at [274, 153] on div "Redondo Coffee & Crepes" at bounding box center [358, 157] width 270 height 31
type input "Redondo Coffee & Crepes"
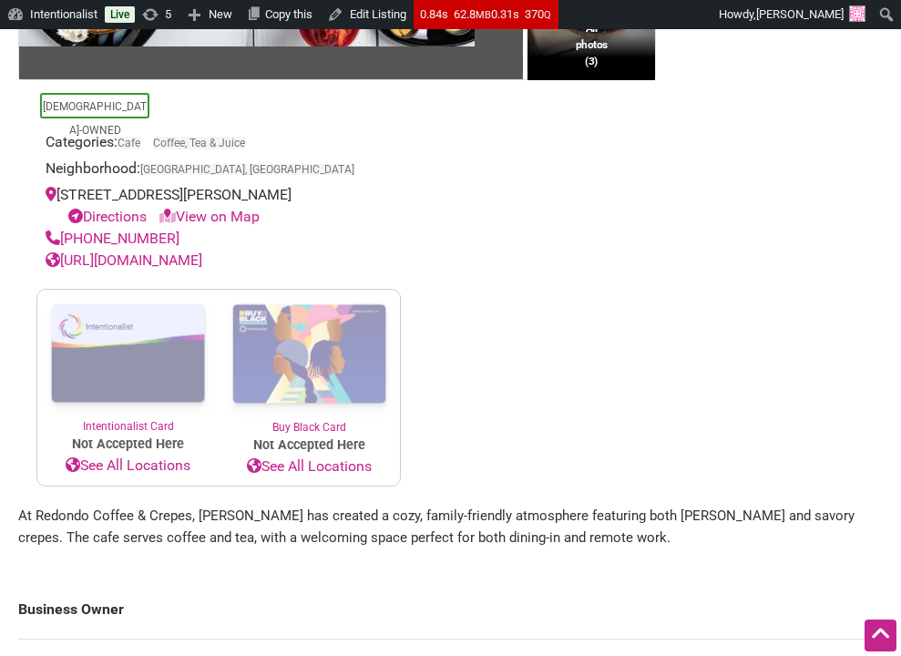
scroll to position [788, 0]
